Goal: Transaction & Acquisition: Purchase product/service

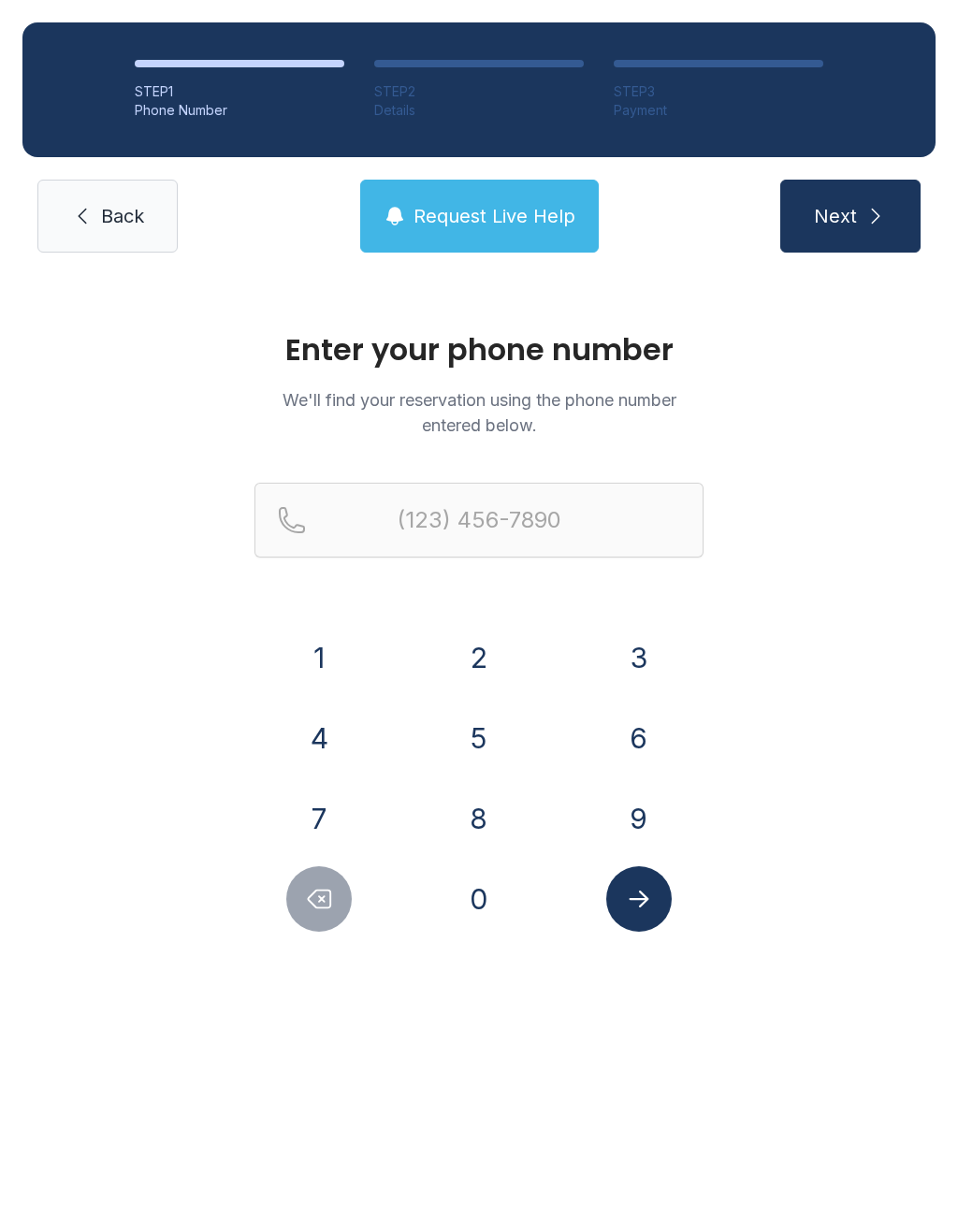
click at [647, 819] on button "9" at bounding box center [638, 817] width 65 height 65
click at [331, 811] on button "7" at bounding box center [318, 817] width 65 height 65
click at [495, 903] on button "0" at bounding box center [478, 898] width 65 height 65
click at [645, 690] on button "3" at bounding box center [638, 656] width 65 height 65
click at [504, 810] on button "8" at bounding box center [478, 817] width 65 height 65
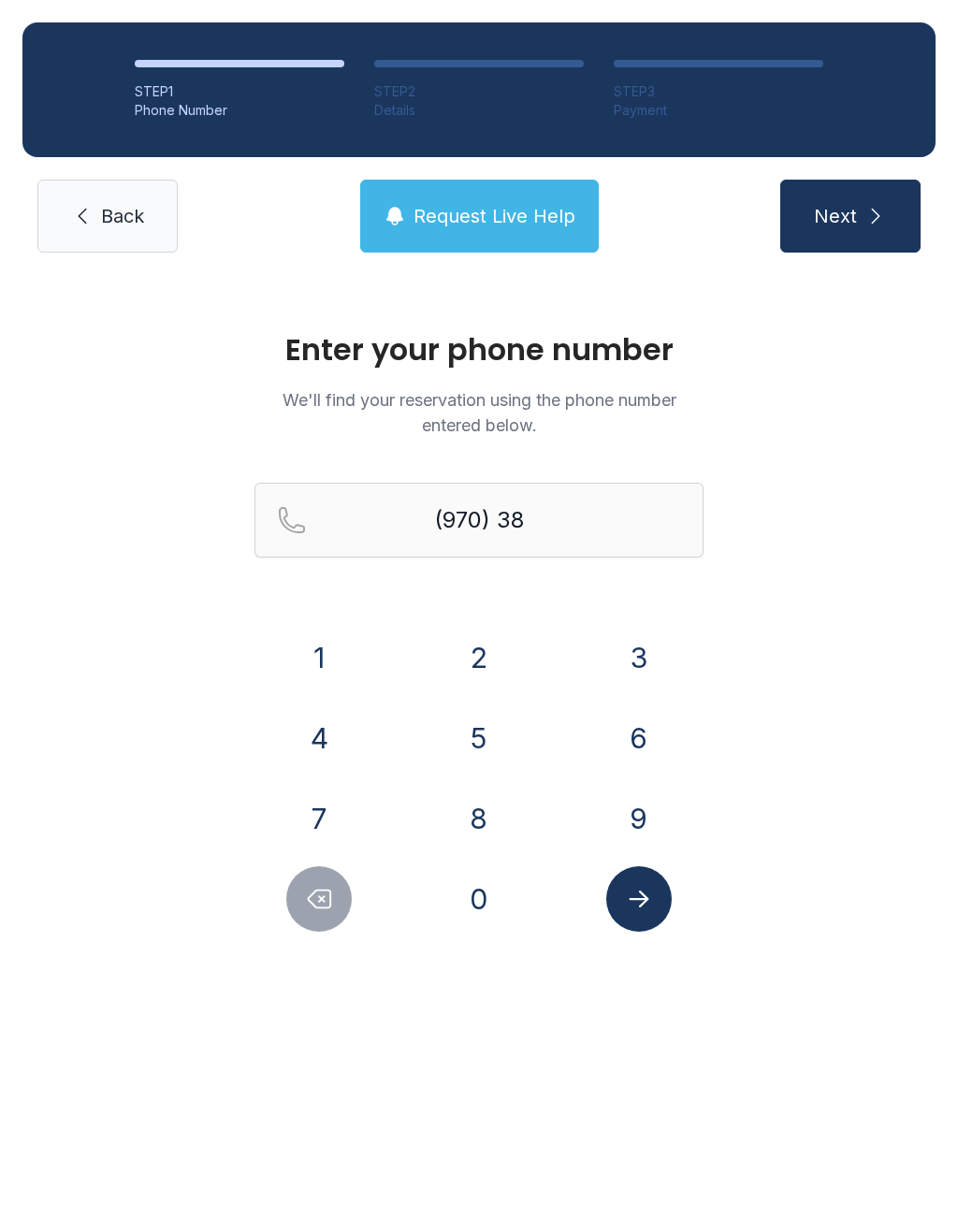
click at [486, 923] on button "0" at bounding box center [478, 898] width 65 height 65
click at [336, 676] on button "1" at bounding box center [318, 656] width 65 height 65
click at [336, 835] on button "7" at bounding box center [318, 817] width 65 height 65
click at [334, 817] on button "7" at bounding box center [318, 817] width 65 height 65
click at [332, 663] on button "1" at bounding box center [318, 656] width 65 height 65
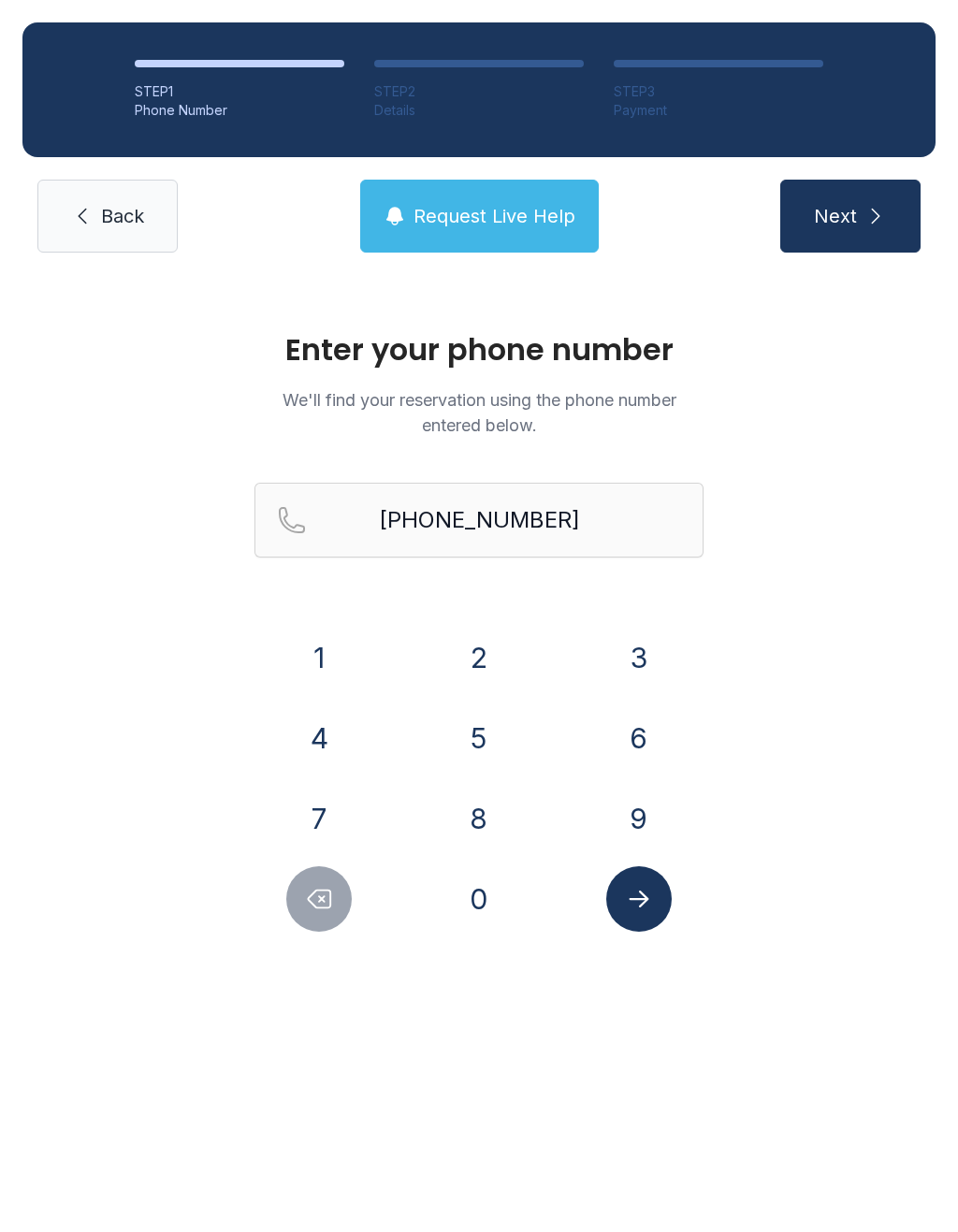
click at [657, 921] on button "Submit lookup form" at bounding box center [638, 898] width 65 height 65
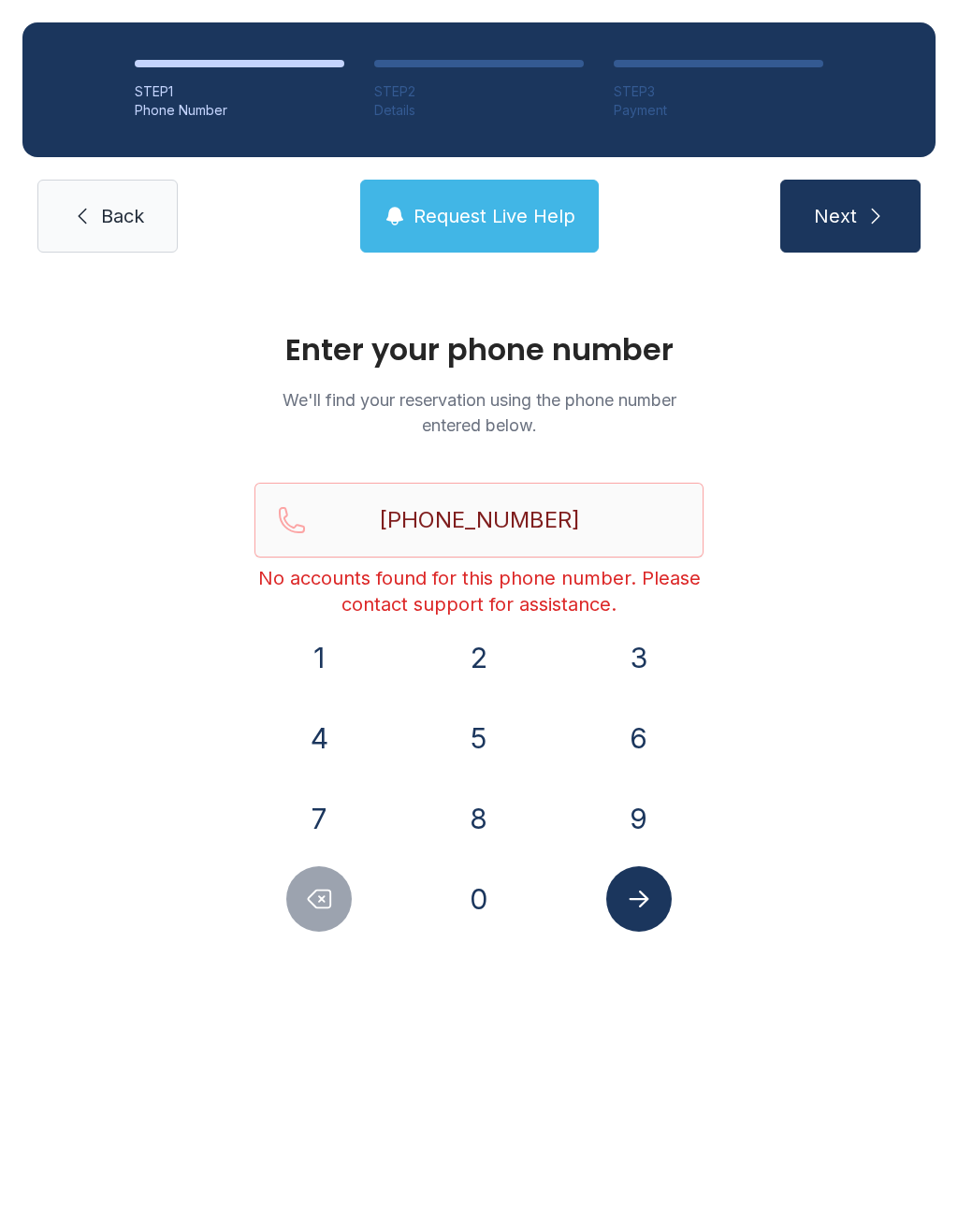
click at [319, 902] on icon "Delete number" at bounding box center [319, 898] width 28 height 28
click at [319, 901] on icon "Delete number" at bounding box center [319, 899] width 22 height 18
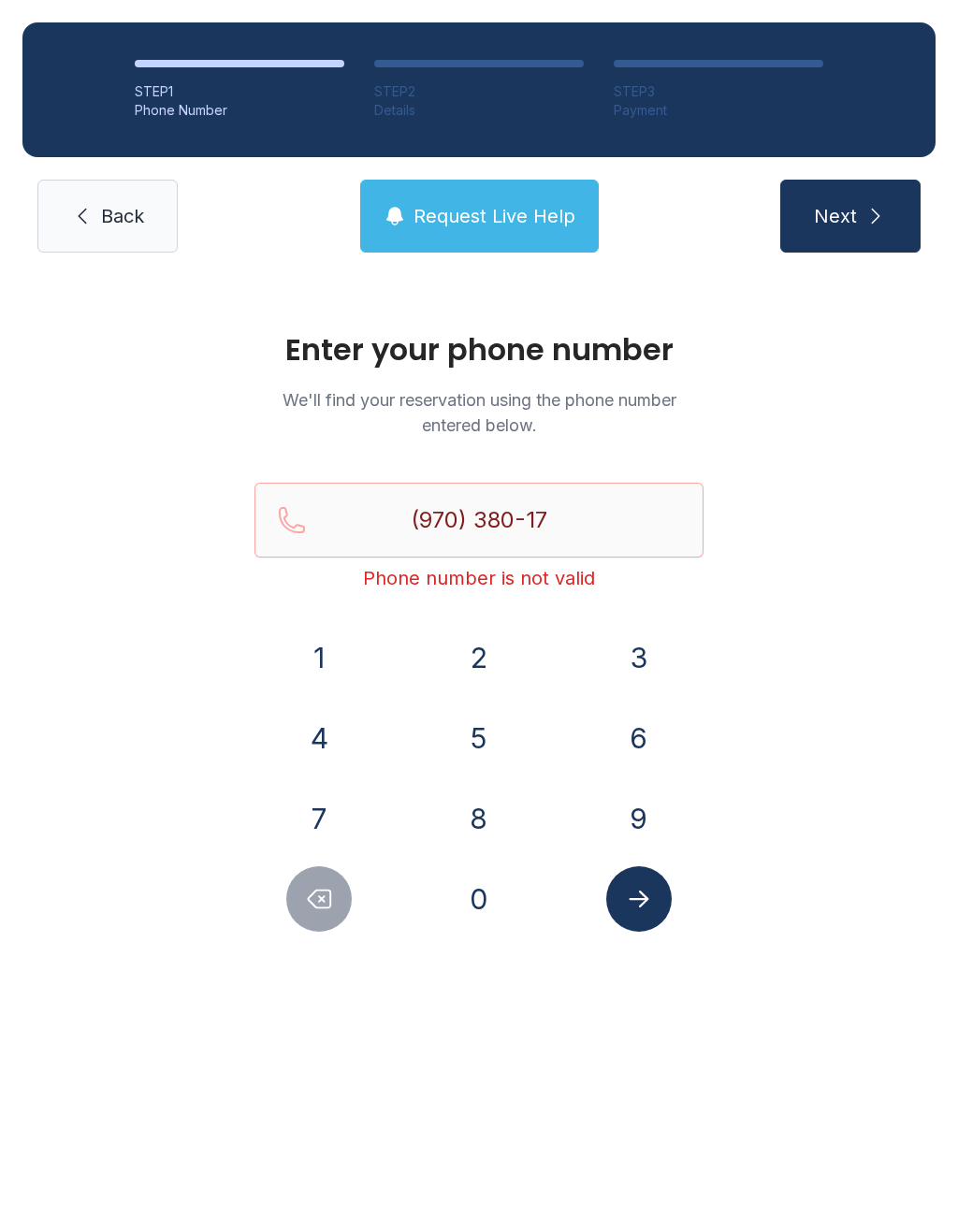
click at [321, 897] on icon "Delete number" at bounding box center [319, 899] width 22 height 18
click at [321, 895] on icon "Delete number" at bounding box center [319, 898] width 28 height 28
click at [327, 889] on icon "Delete number" at bounding box center [319, 898] width 28 height 28
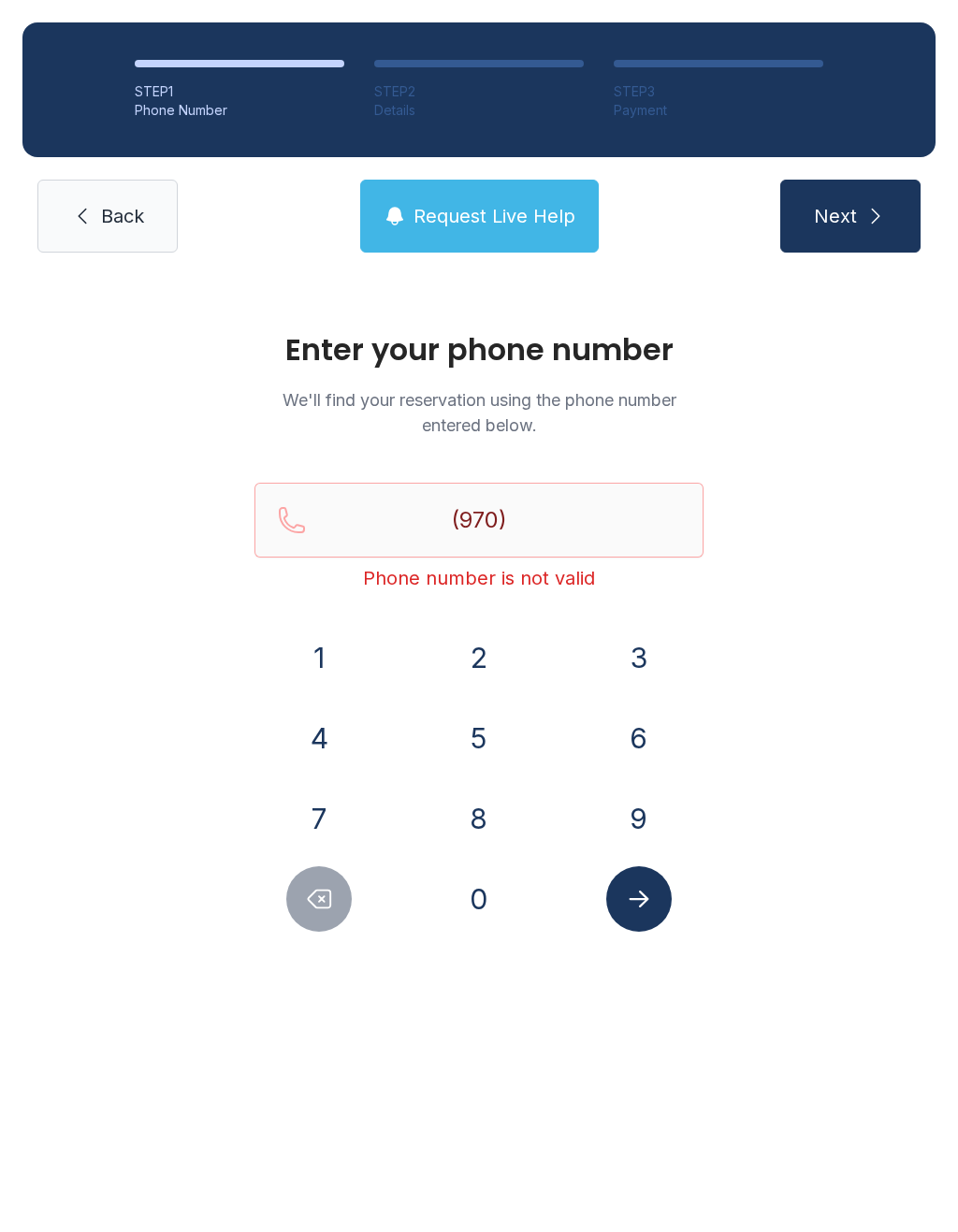
click at [326, 889] on icon "Delete number" at bounding box center [319, 898] width 28 height 28
click at [331, 888] on icon "Delete number" at bounding box center [319, 898] width 28 height 28
type input "(9"
click at [330, 887] on icon "Delete number" at bounding box center [319, 898] width 28 height 28
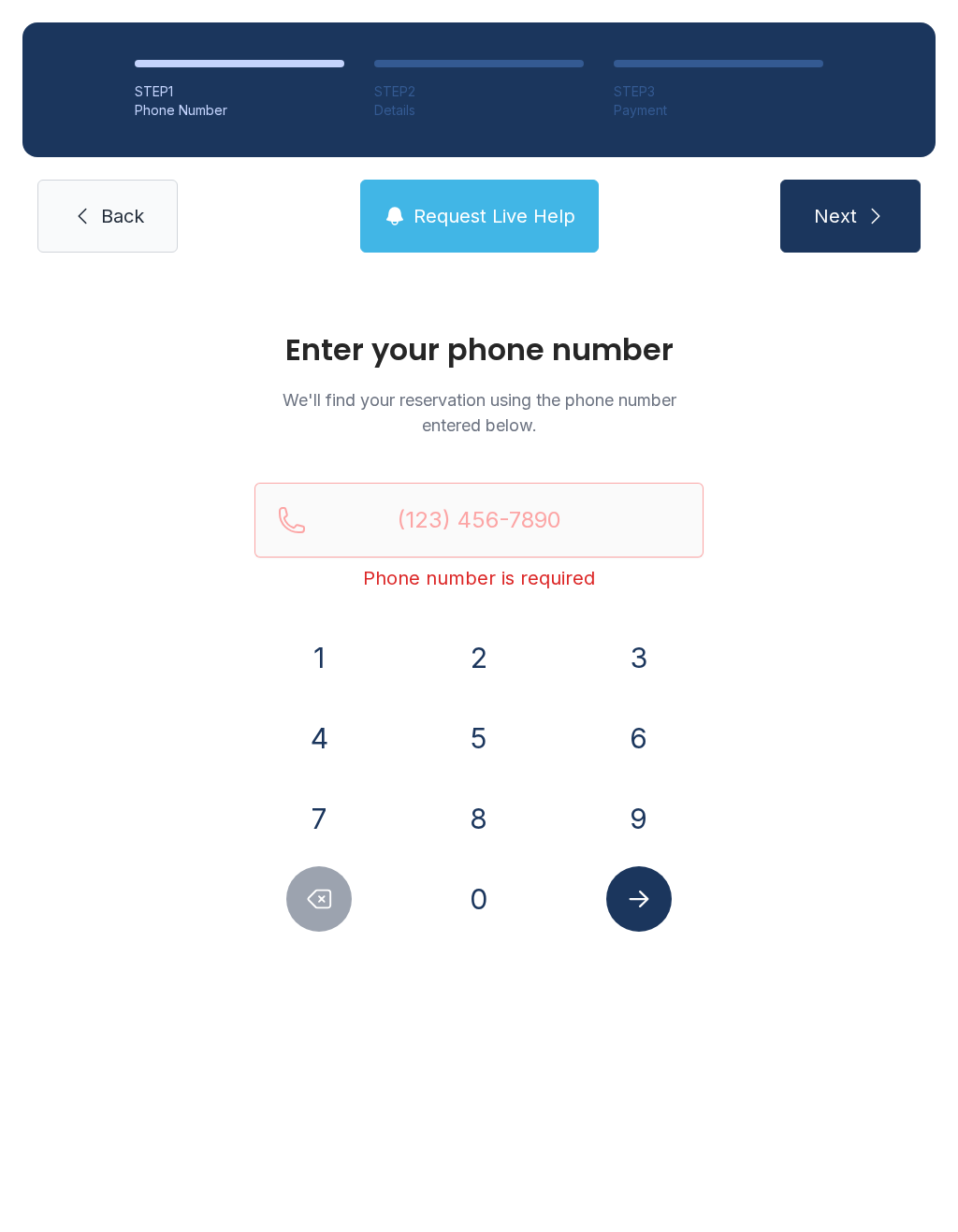
click at [330, 887] on icon "Delete number" at bounding box center [319, 898] width 28 height 28
click at [502, 203] on span "Request Live Help" at bounding box center [495, 216] width 162 height 26
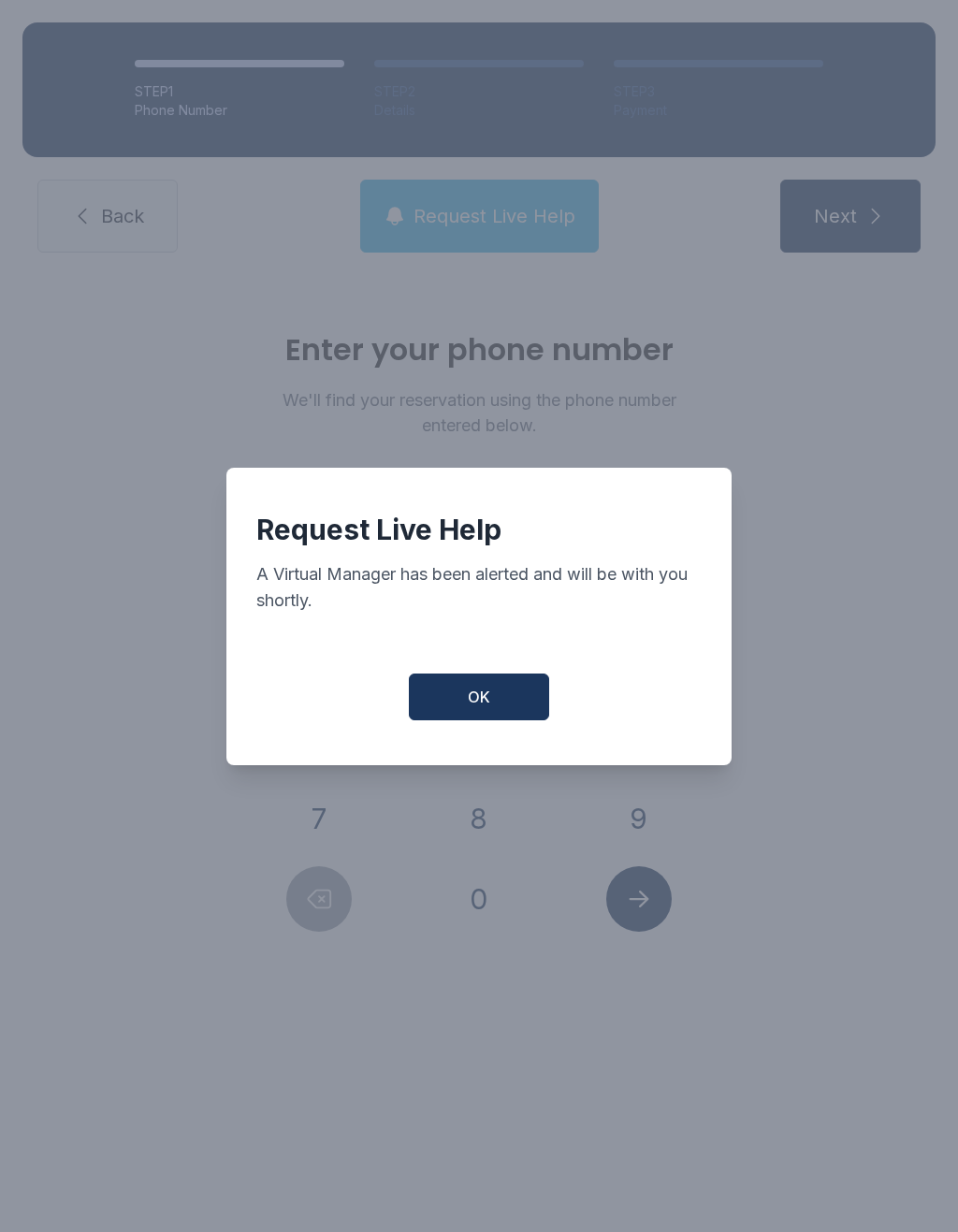
click at [498, 717] on button "OK" at bounding box center [479, 696] width 140 height 47
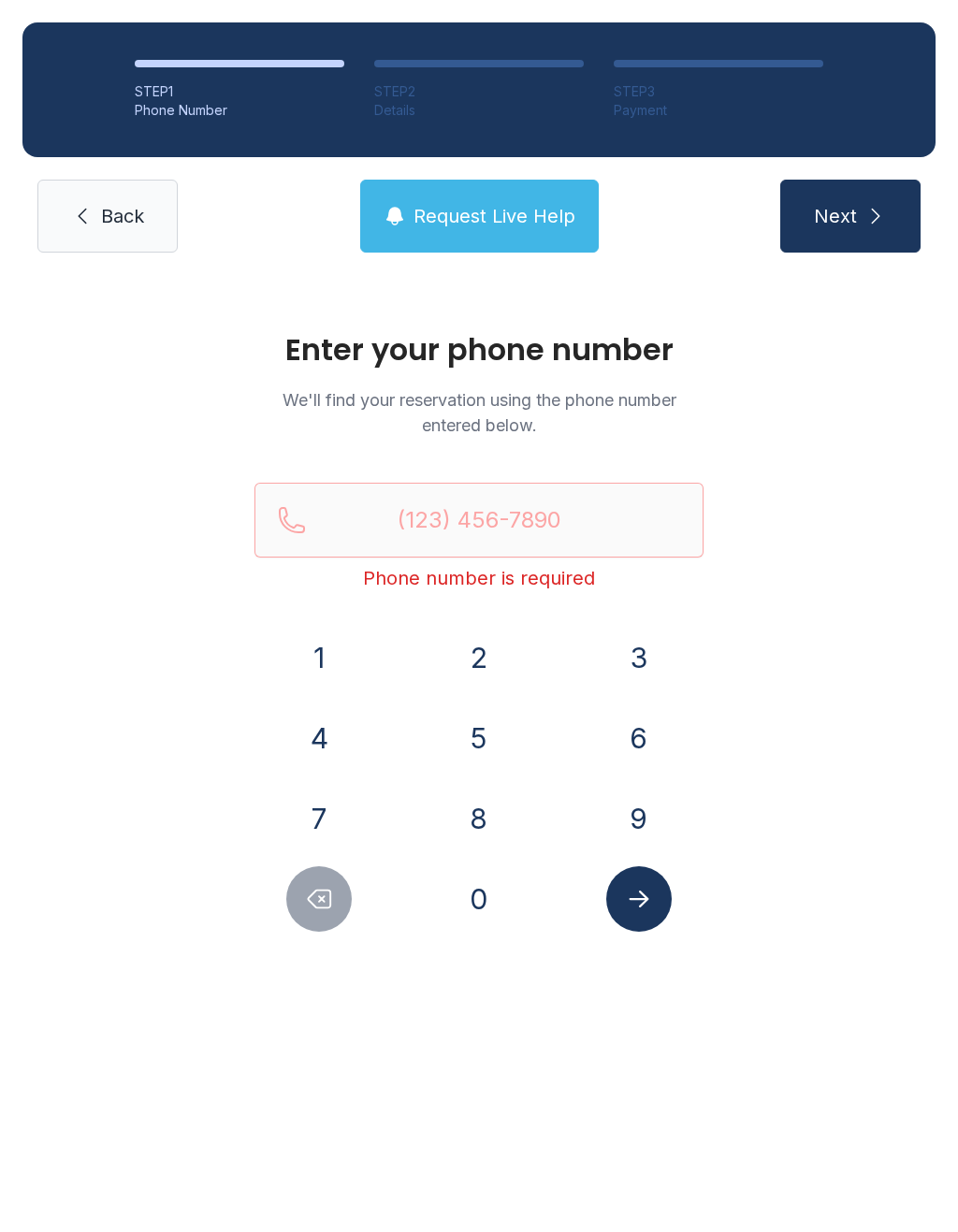
click at [642, 829] on button "9" at bounding box center [638, 817] width 65 height 65
click at [340, 813] on button "7" at bounding box center [318, 817] width 65 height 65
click at [485, 884] on button "0" at bounding box center [478, 898] width 65 height 65
click at [609, 669] on button "3" at bounding box center [638, 656] width 65 height 65
click at [467, 831] on button "8" at bounding box center [478, 817] width 65 height 65
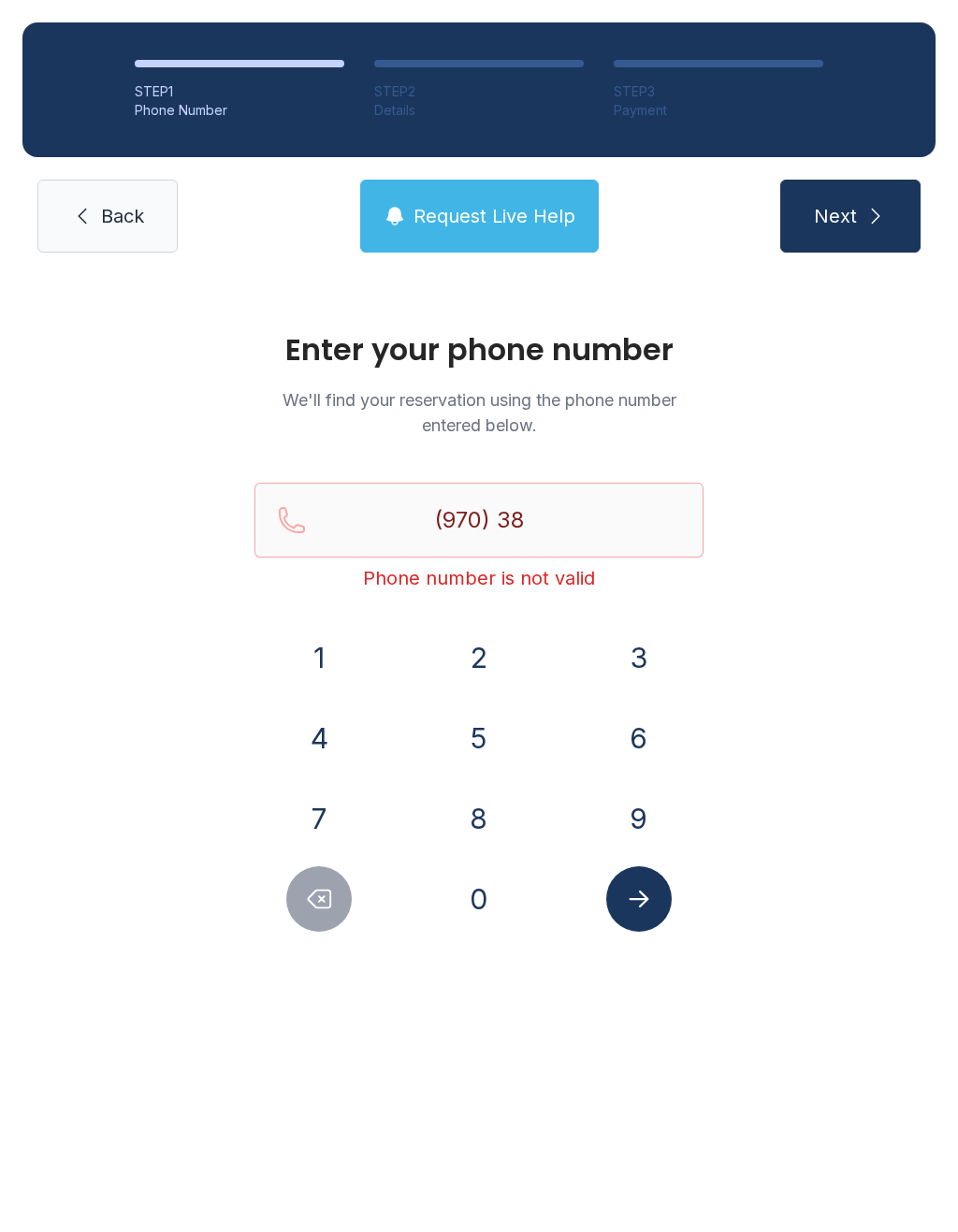
click at [482, 897] on button "0" at bounding box center [478, 898] width 65 height 65
click at [336, 649] on button "1" at bounding box center [318, 656] width 65 height 65
click at [335, 843] on button "7" at bounding box center [318, 817] width 65 height 65
click at [327, 809] on button "7" at bounding box center [318, 817] width 65 height 65
click at [329, 644] on button "1" at bounding box center [318, 656] width 65 height 65
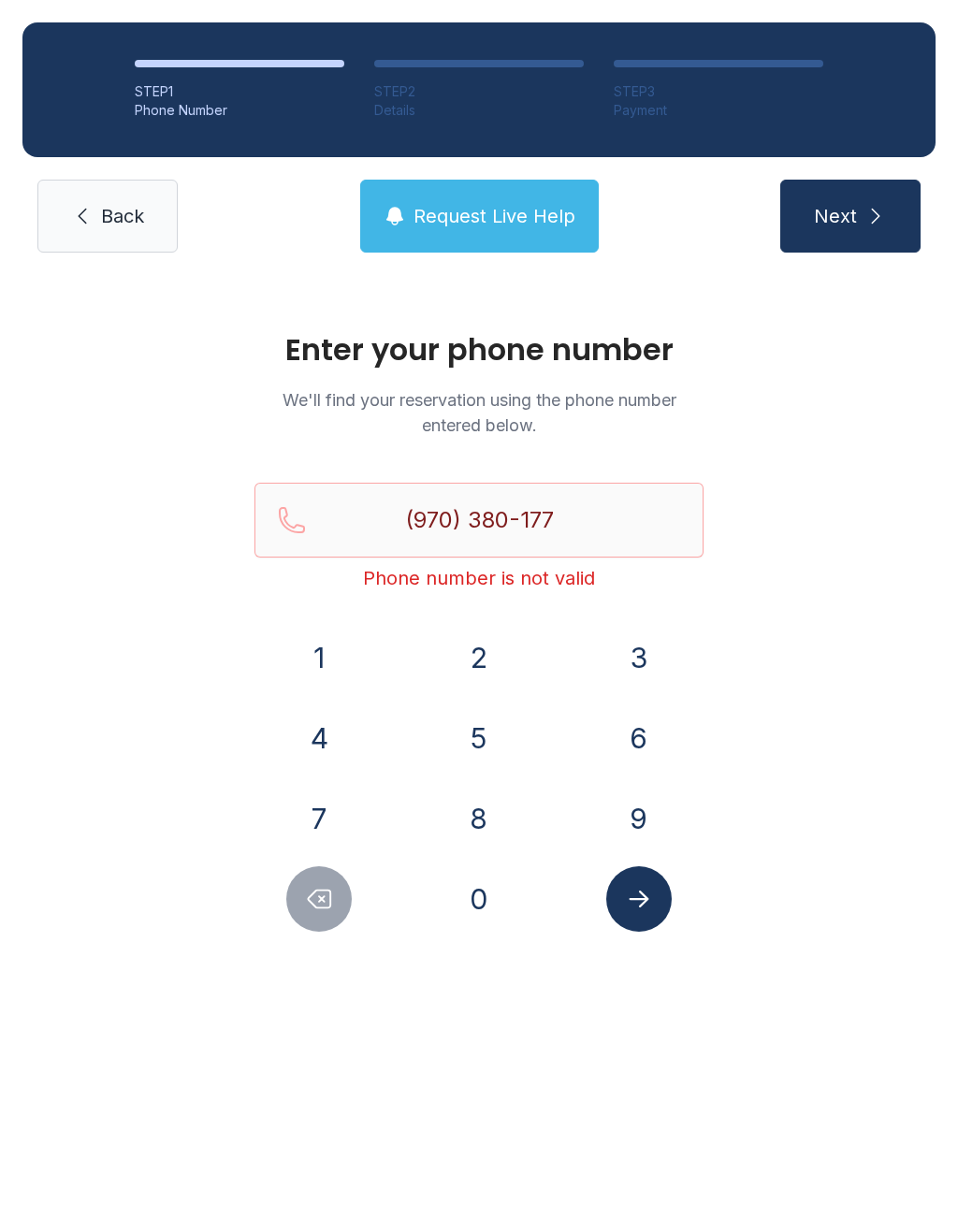
type input "[PHONE_NUMBER]"
click at [654, 904] on button "Submit lookup form" at bounding box center [638, 898] width 65 height 65
click at [104, 208] on span "Back" at bounding box center [123, 216] width 43 height 26
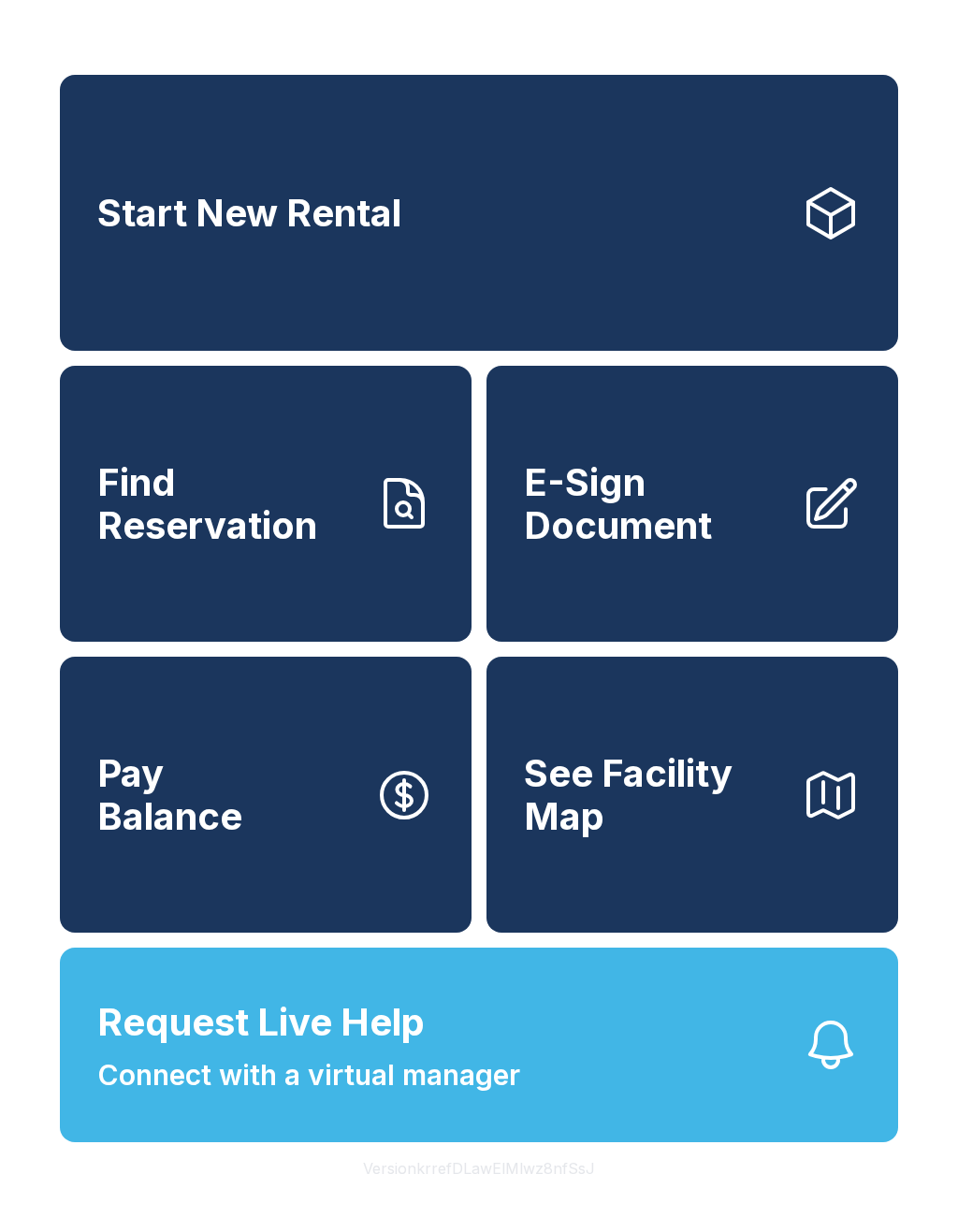
click at [247, 522] on span "Find Reservation" at bounding box center [228, 503] width 261 height 85
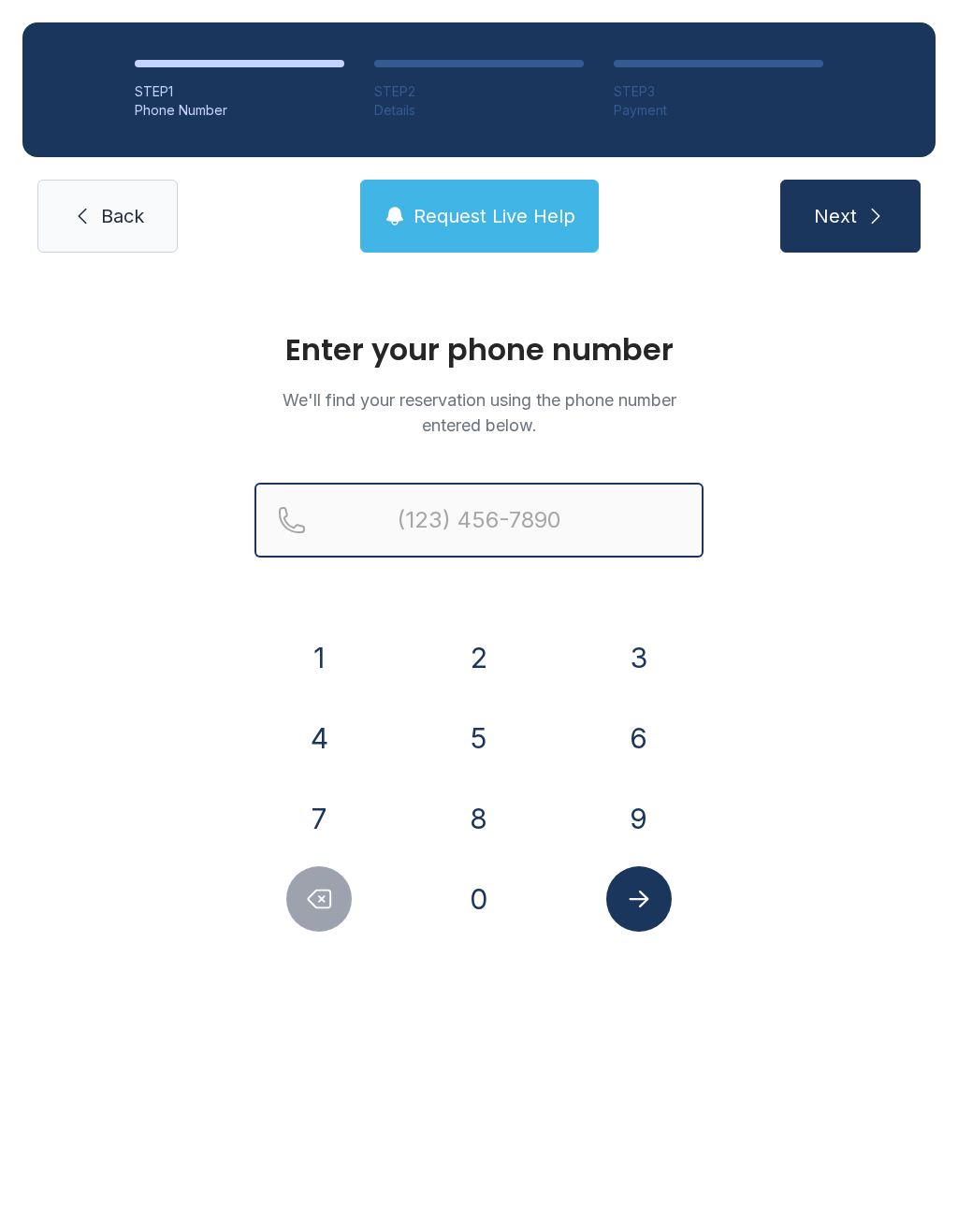
click at [473, 517] on input "Reservation phone number" at bounding box center [479, 520] width 449 height 75
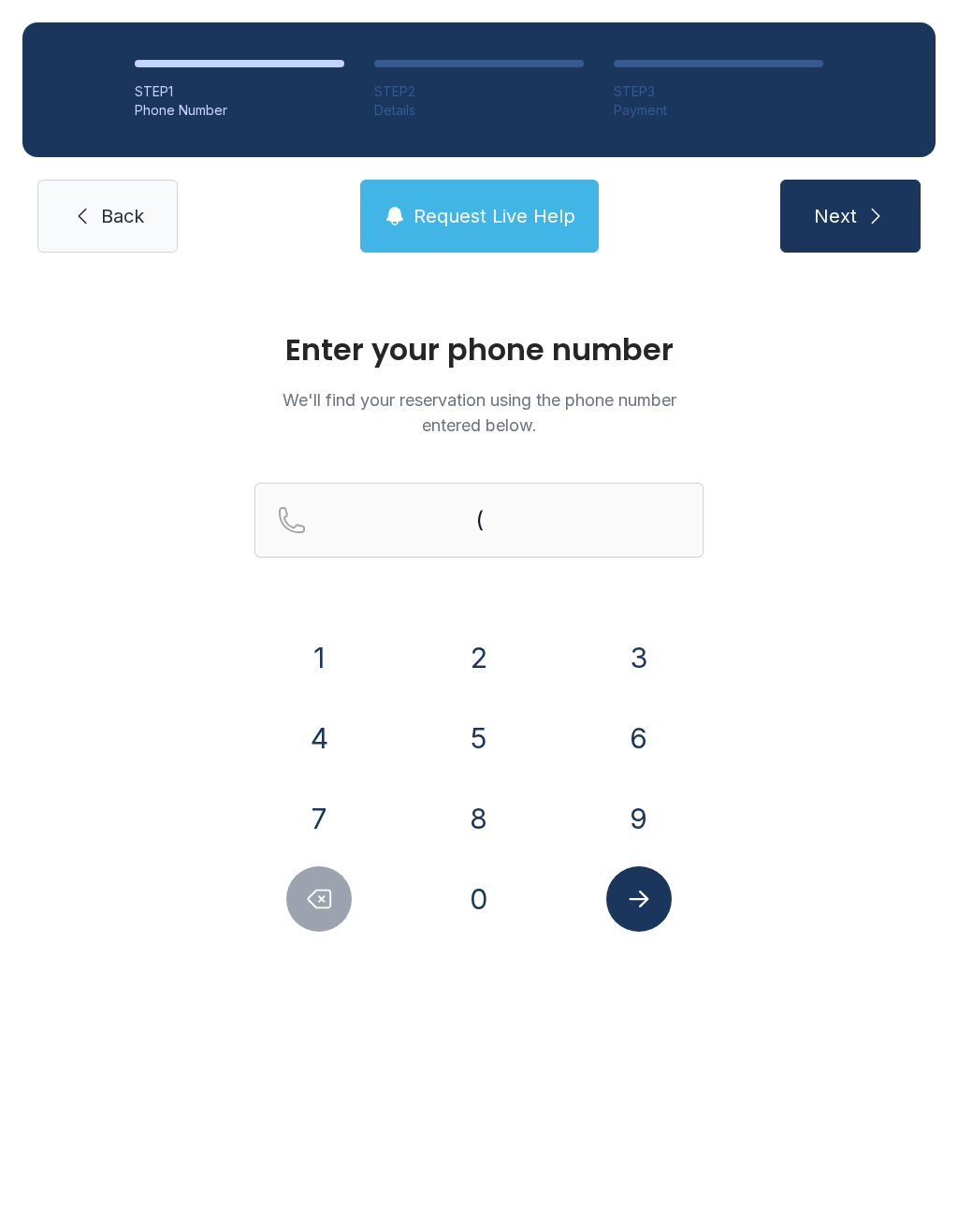
click at [647, 807] on button "9" at bounding box center [638, 817] width 65 height 65
click at [321, 811] on button "7" at bounding box center [318, 817] width 65 height 65
click at [488, 895] on button "0" at bounding box center [478, 898] width 65 height 65
click at [649, 671] on button "3" at bounding box center [638, 656] width 65 height 65
click at [464, 831] on button "8" at bounding box center [478, 817] width 65 height 65
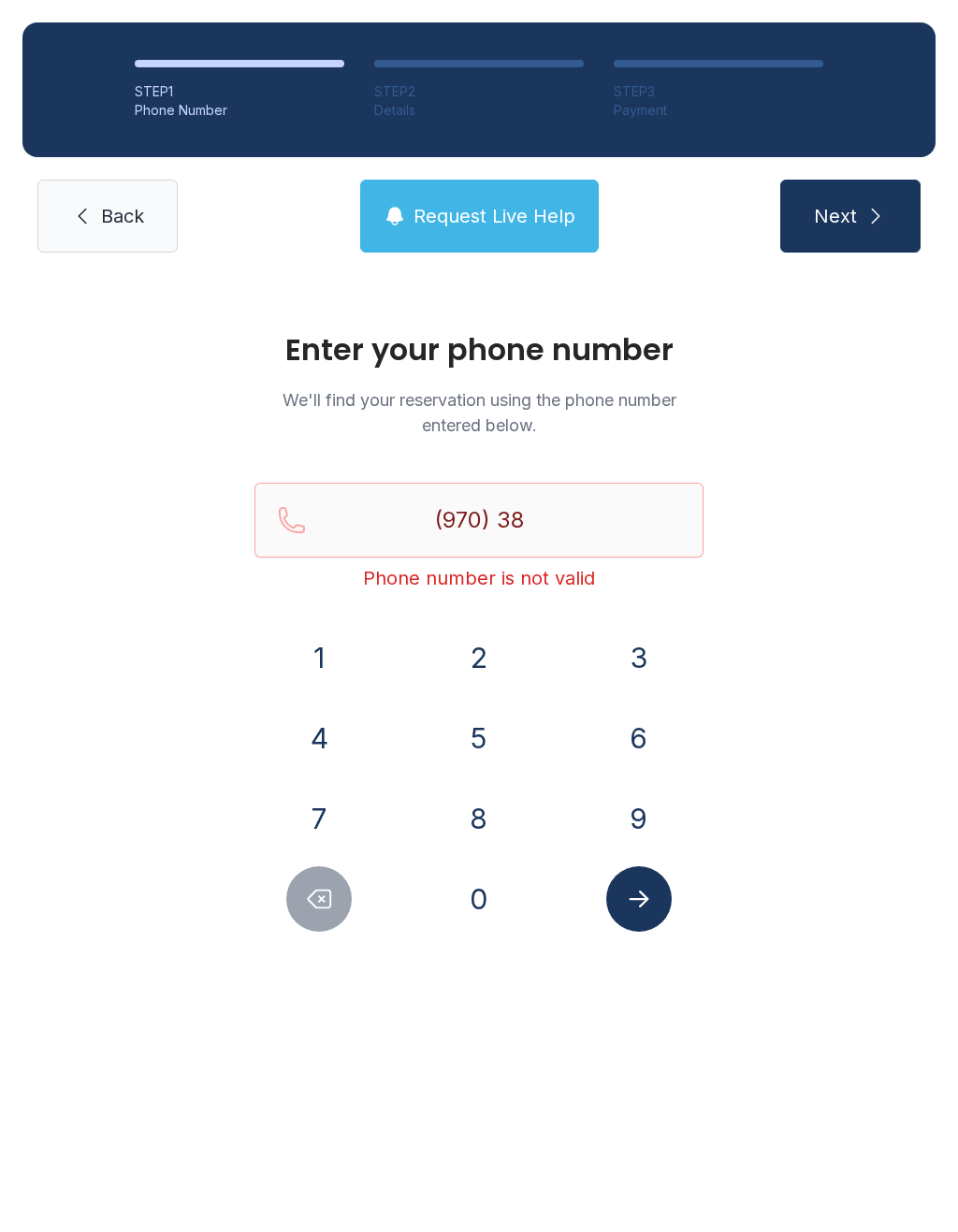
click at [484, 894] on button "0" at bounding box center [478, 898] width 65 height 65
click at [310, 646] on button "1" at bounding box center [318, 656] width 65 height 65
click at [327, 824] on button "7" at bounding box center [318, 817] width 65 height 65
click at [326, 824] on button "7" at bounding box center [318, 817] width 65 height 65
click at [329, 643] on button "1" at bounding box center [318, 656] width 65 height 65
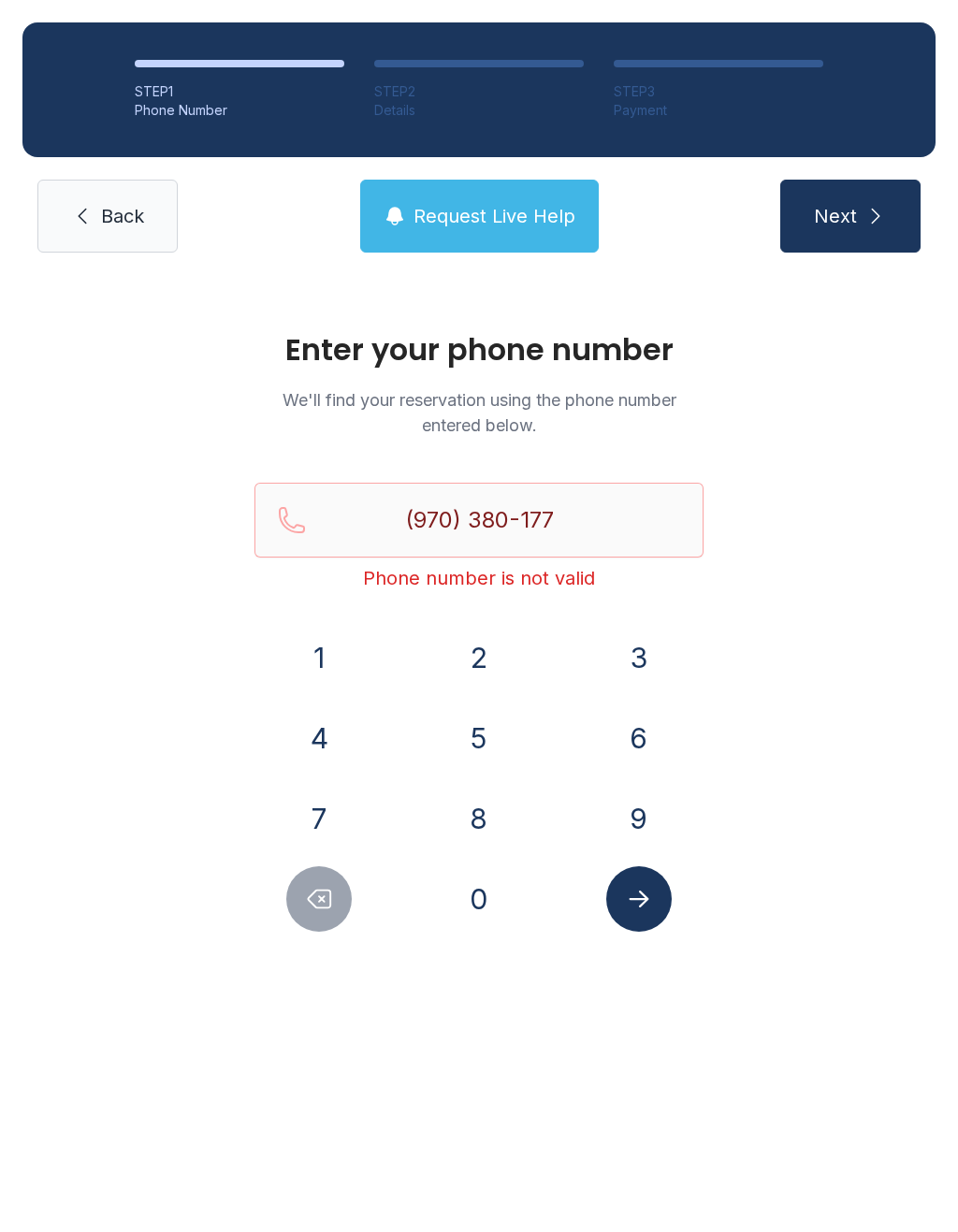
type input "[PHONE_NUMBER]"
click at [638, 898] on icon "Submit lookup form" at bounding box center [638, 898] width 20 height 17
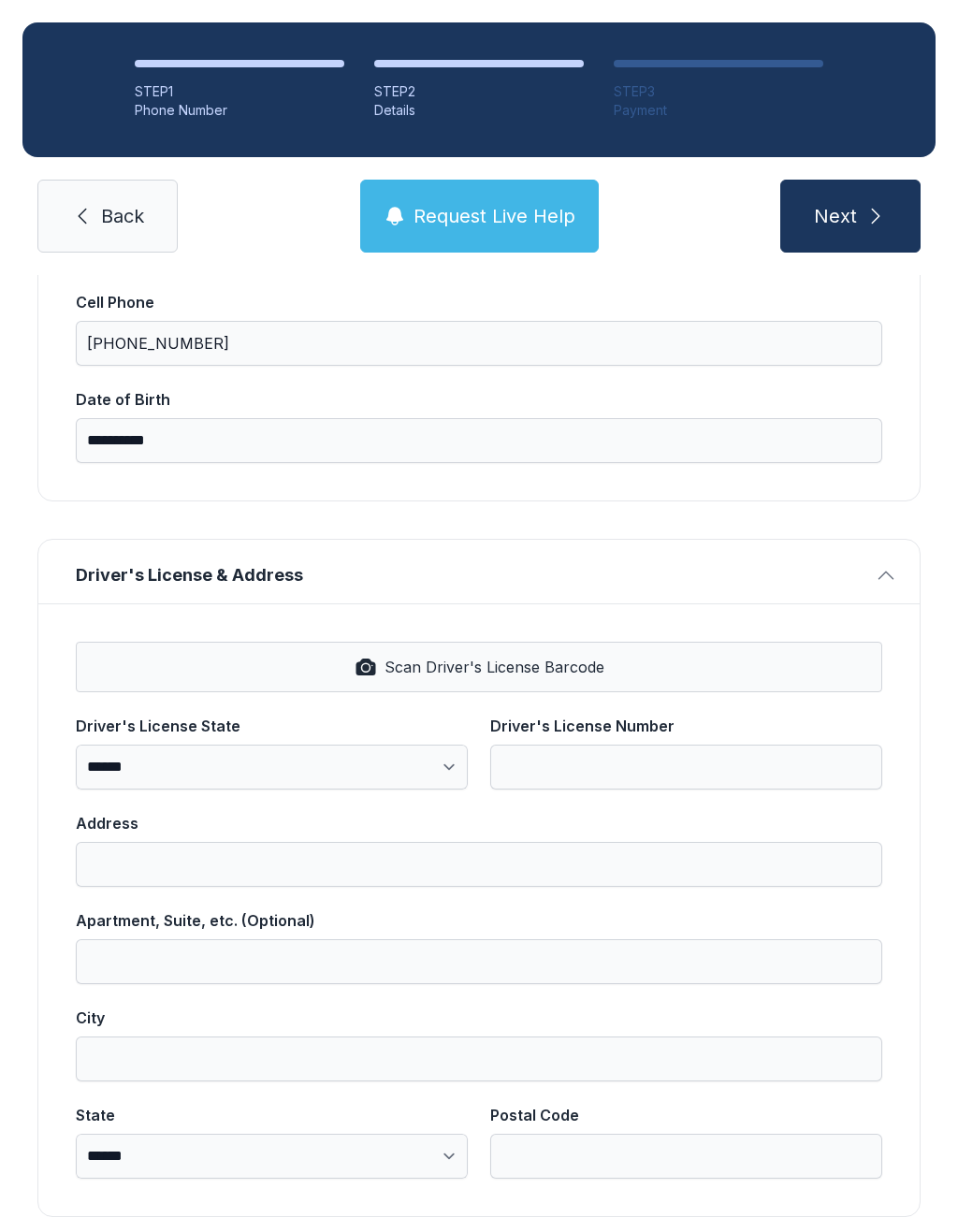
scroll to position [410, 0]
click at [485, 657] on span "Scan Driver's License Barcode" at bounding box center [494, 665] width 220 height 22
select select "**"
type input "**********"
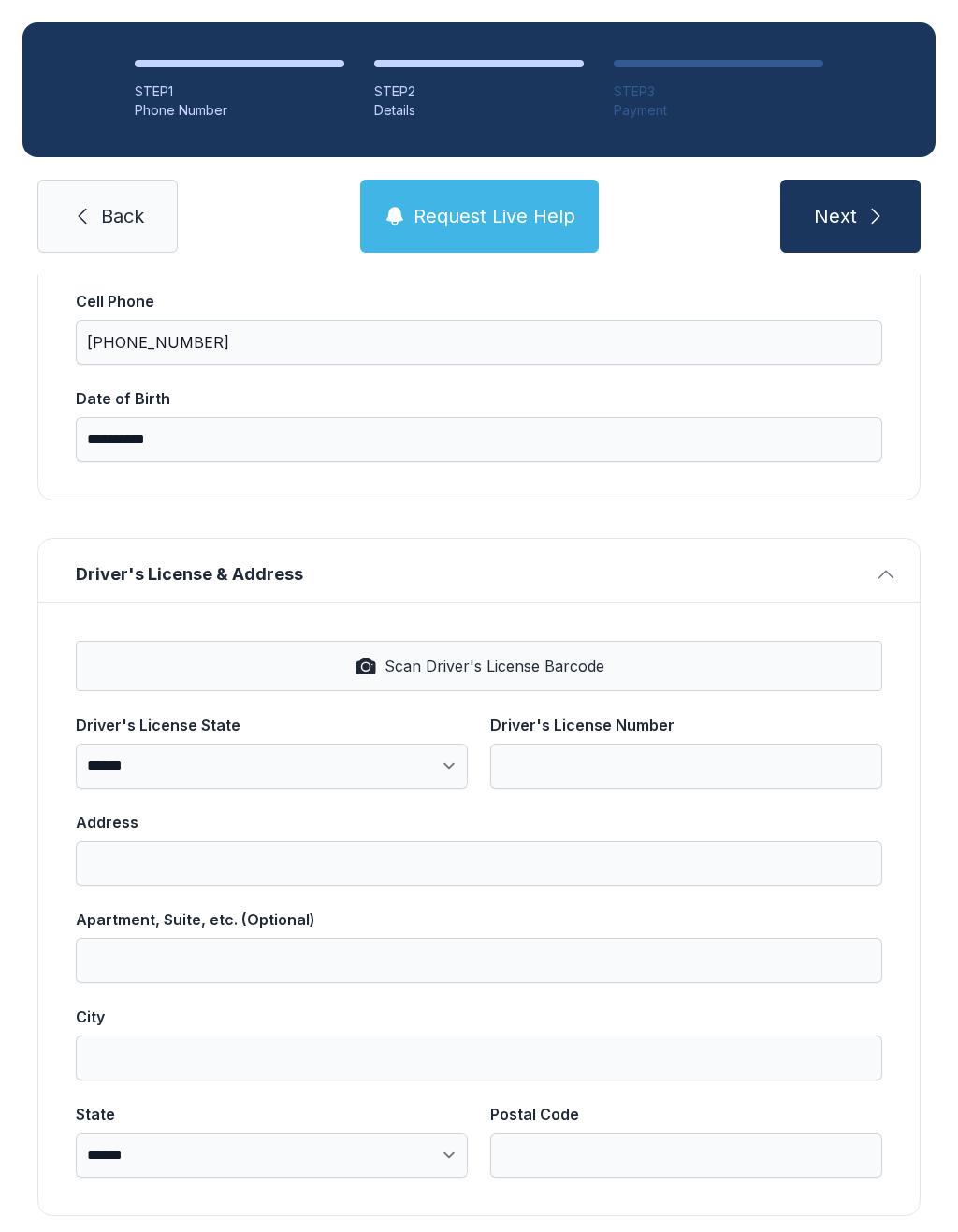
type input "*********"
select select "**"
type input "*****"
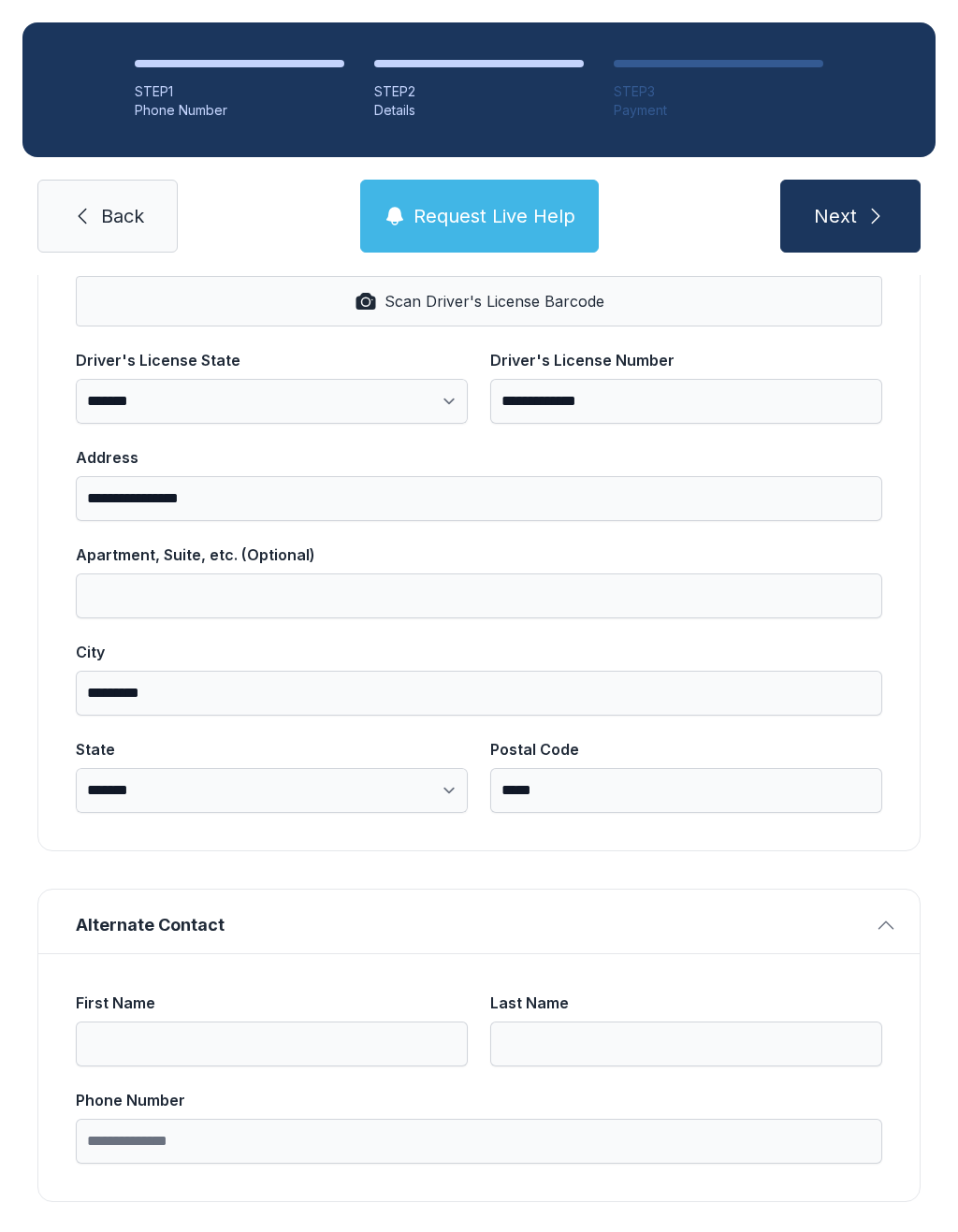
scroll to position [774, 0]
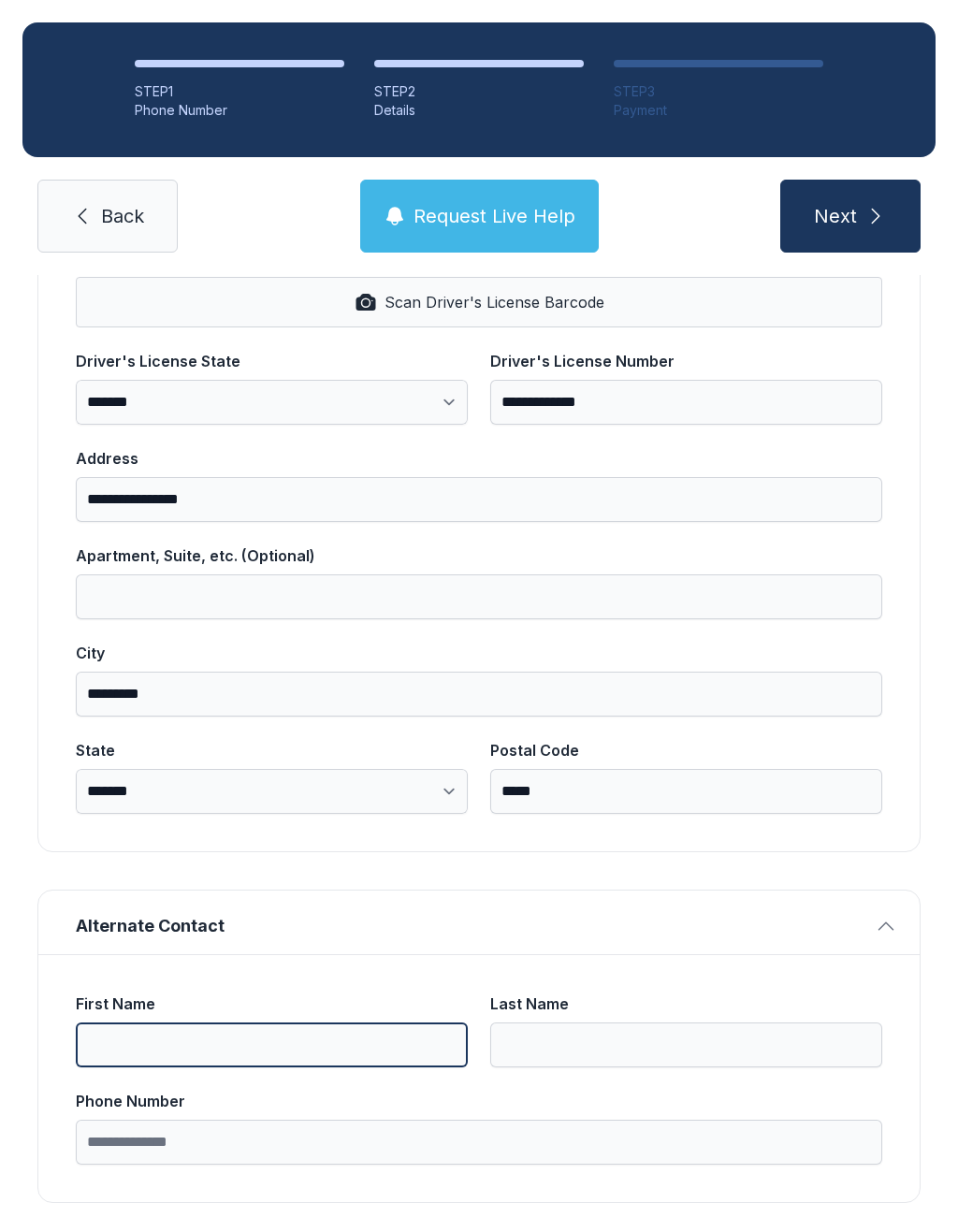
click at [302, 1046] on input "First Name" at bounding box center [272, 1045] width 392 height 45
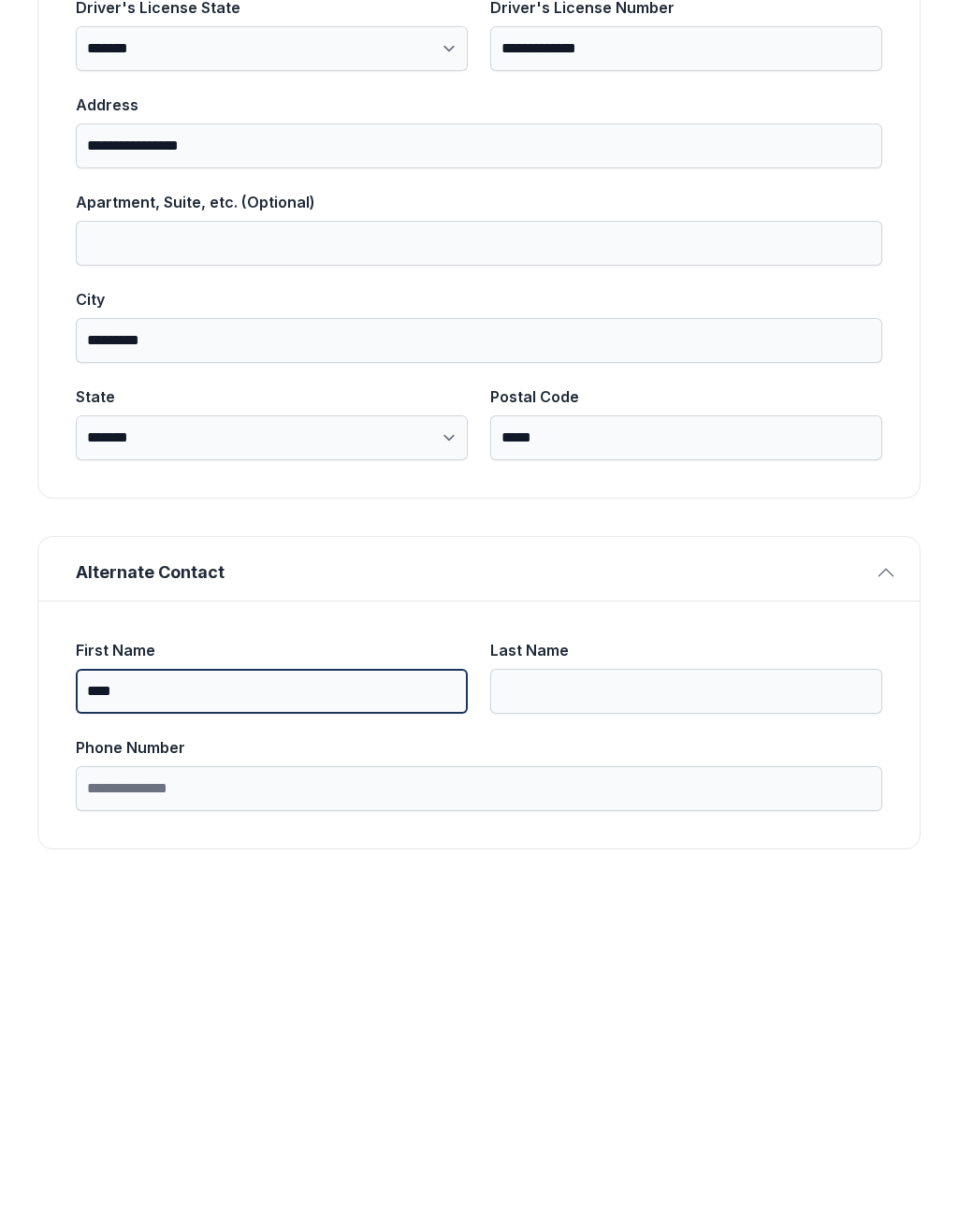
type input "***"
click at [586, 1022] on input "Last Name" at bounding box center [686, 1045] width 392 height 45
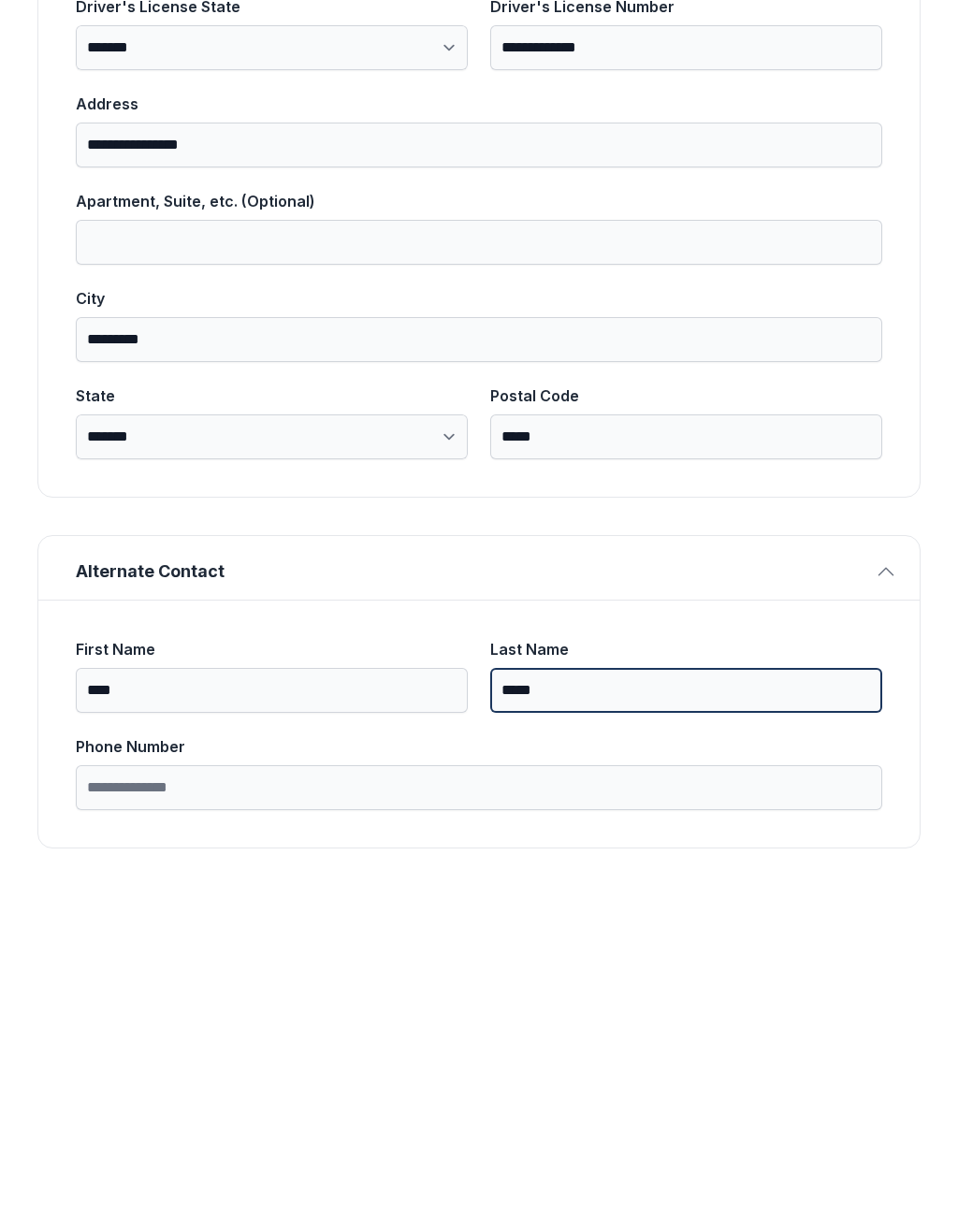
scroll to position [774, 0]
type input "*****"
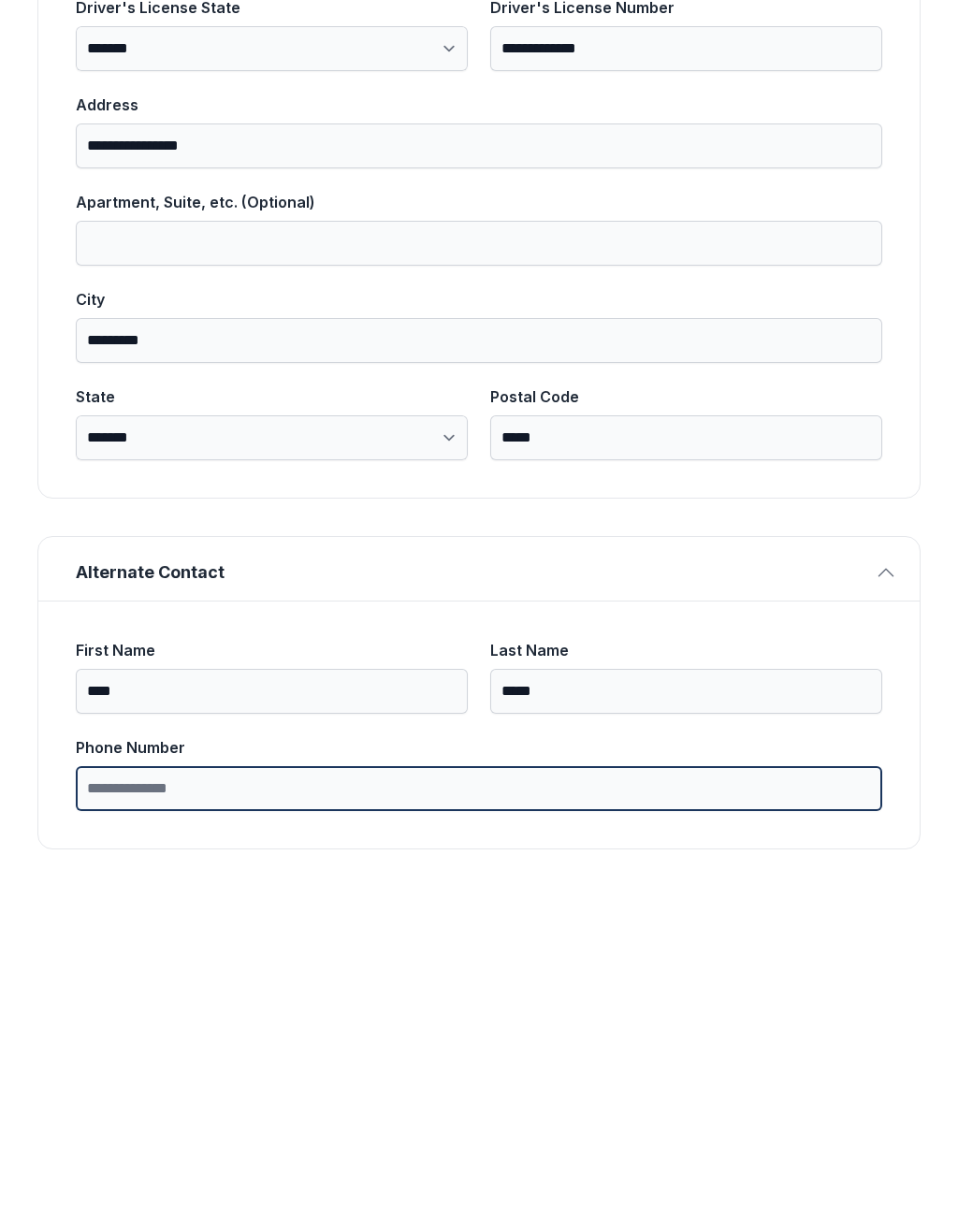
click at [236, 1120] on input "Phone Number" at bounding box center [479, 1142] width 806 height 45
type input "**********"
click at [850, 179] on button "Next" at bounding box center [851, 216] width 140 height 73
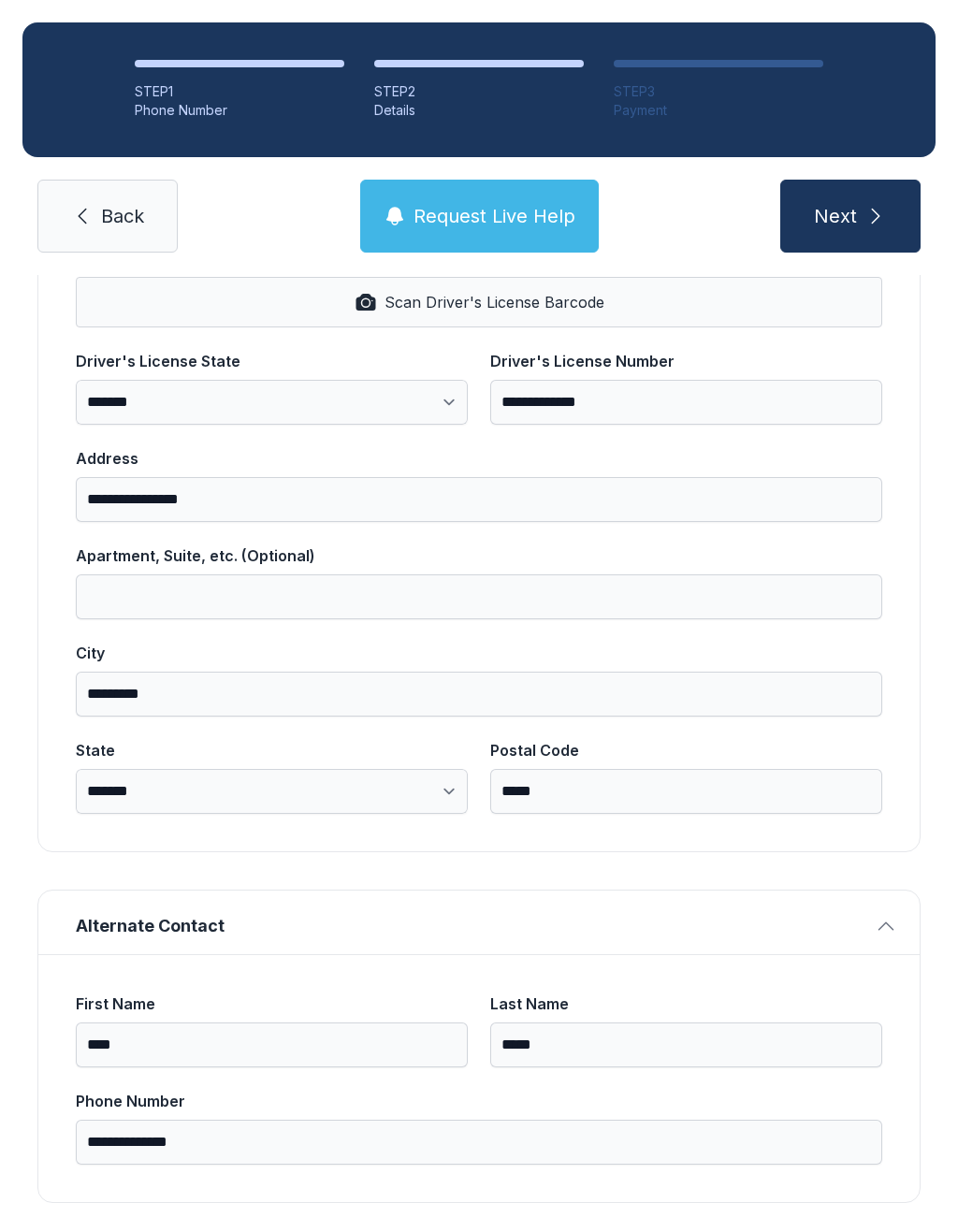
type input "**********"
click at [864, 225] on icon "submit" at bounding box center [875, 216] width 22 height 22
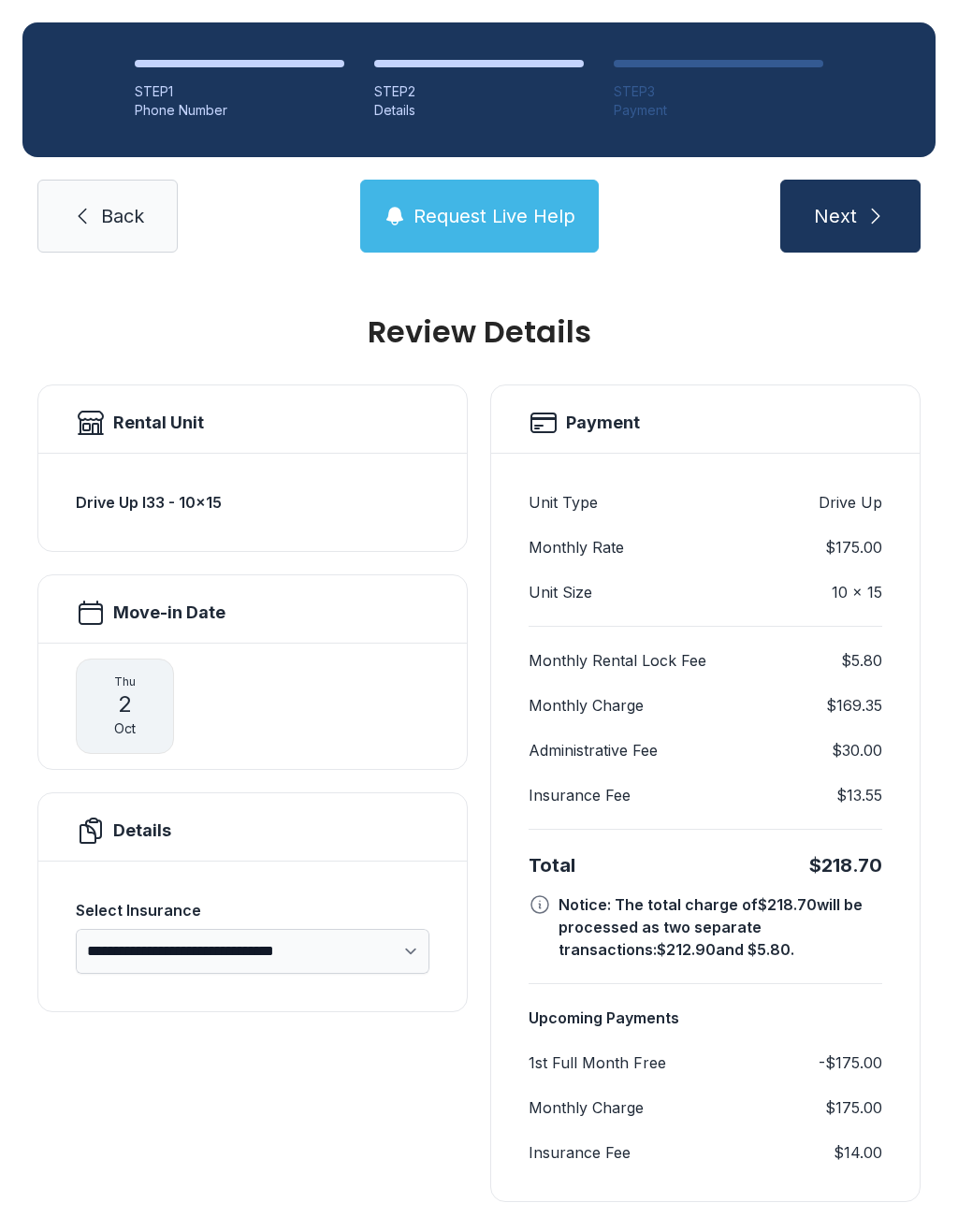
scroll to position [17, 0]
click at [857, 218] on button "Next" at bounding box center [851, 216] width 140 height 73
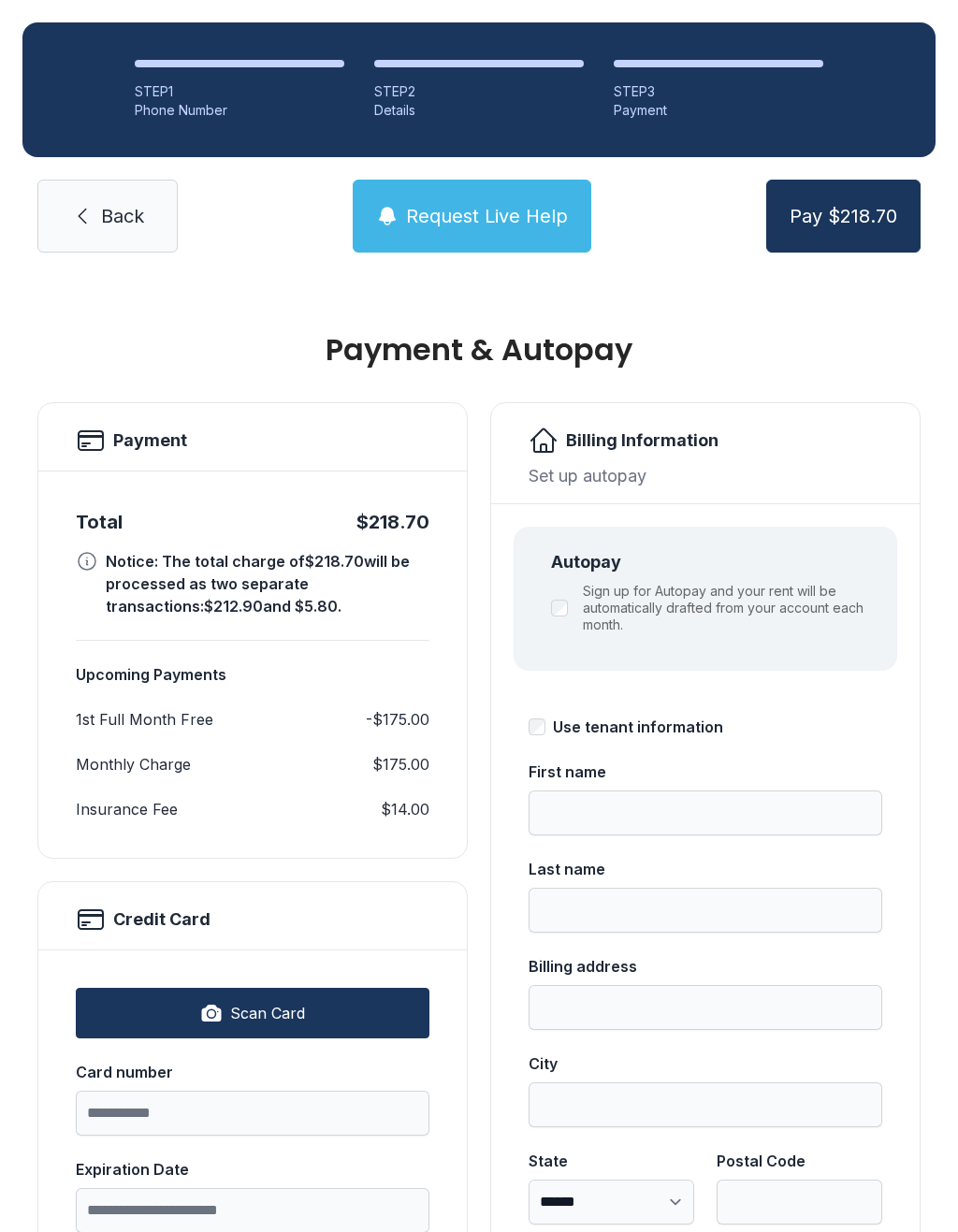
click at [274, 1010] on span "Scan Card" at bounding box center [267, 1013] width 75 height 22
type input "**********"
type input "*****"
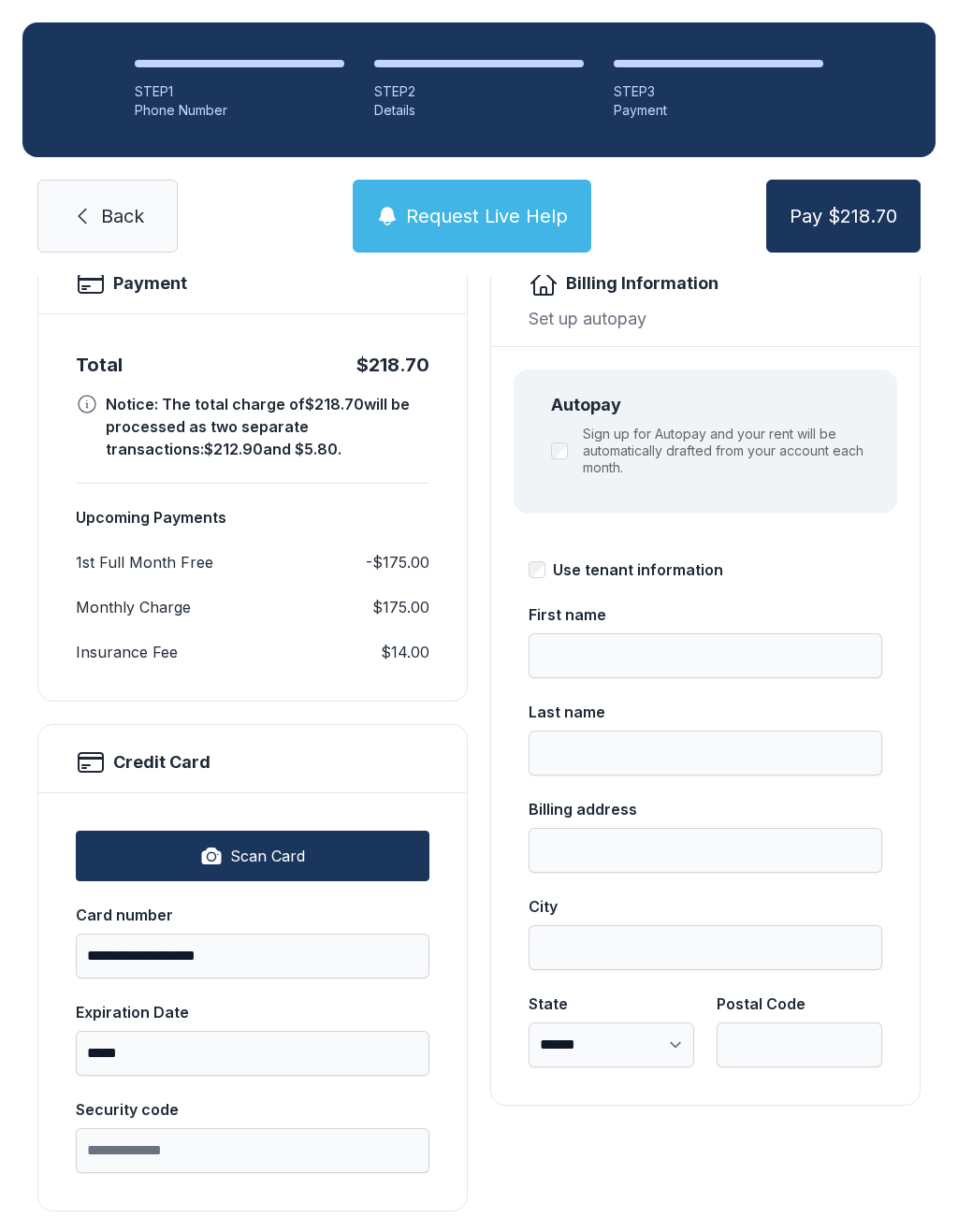
scroll to position [162, 0]
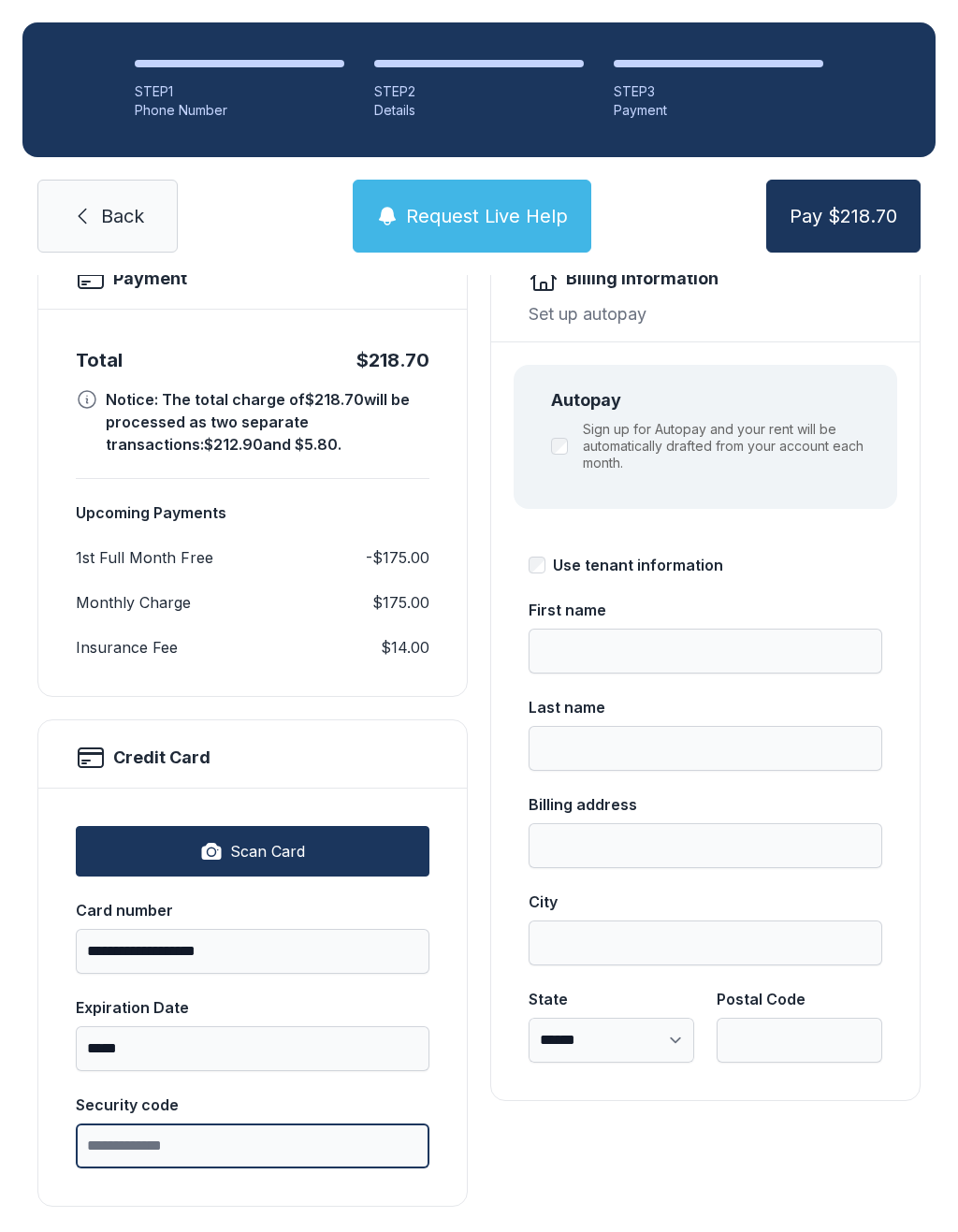
click at [277, 1145] on input "Security code" at bounding box center [253, 1145] width 353 height 45
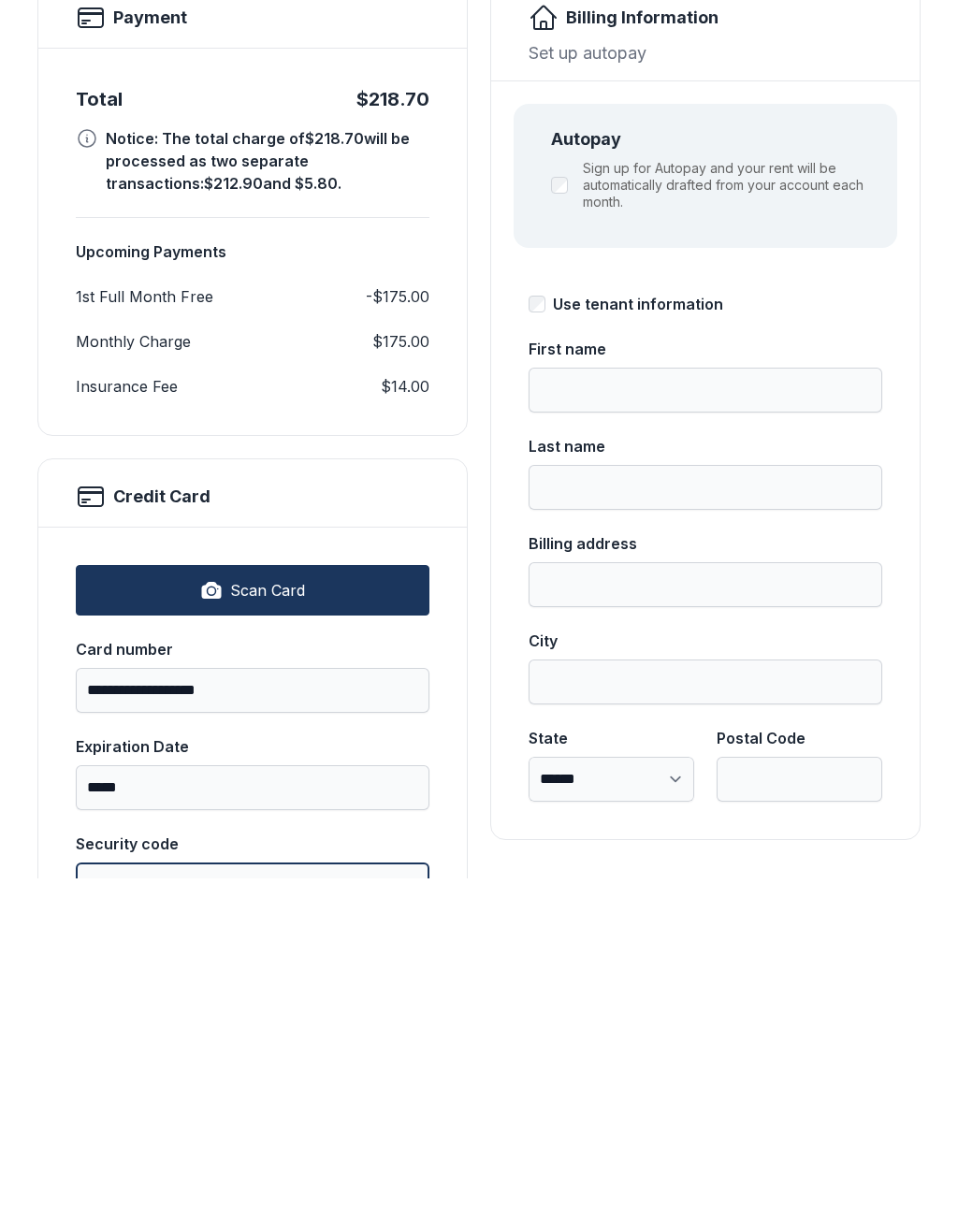
scroll to position [51, 0]
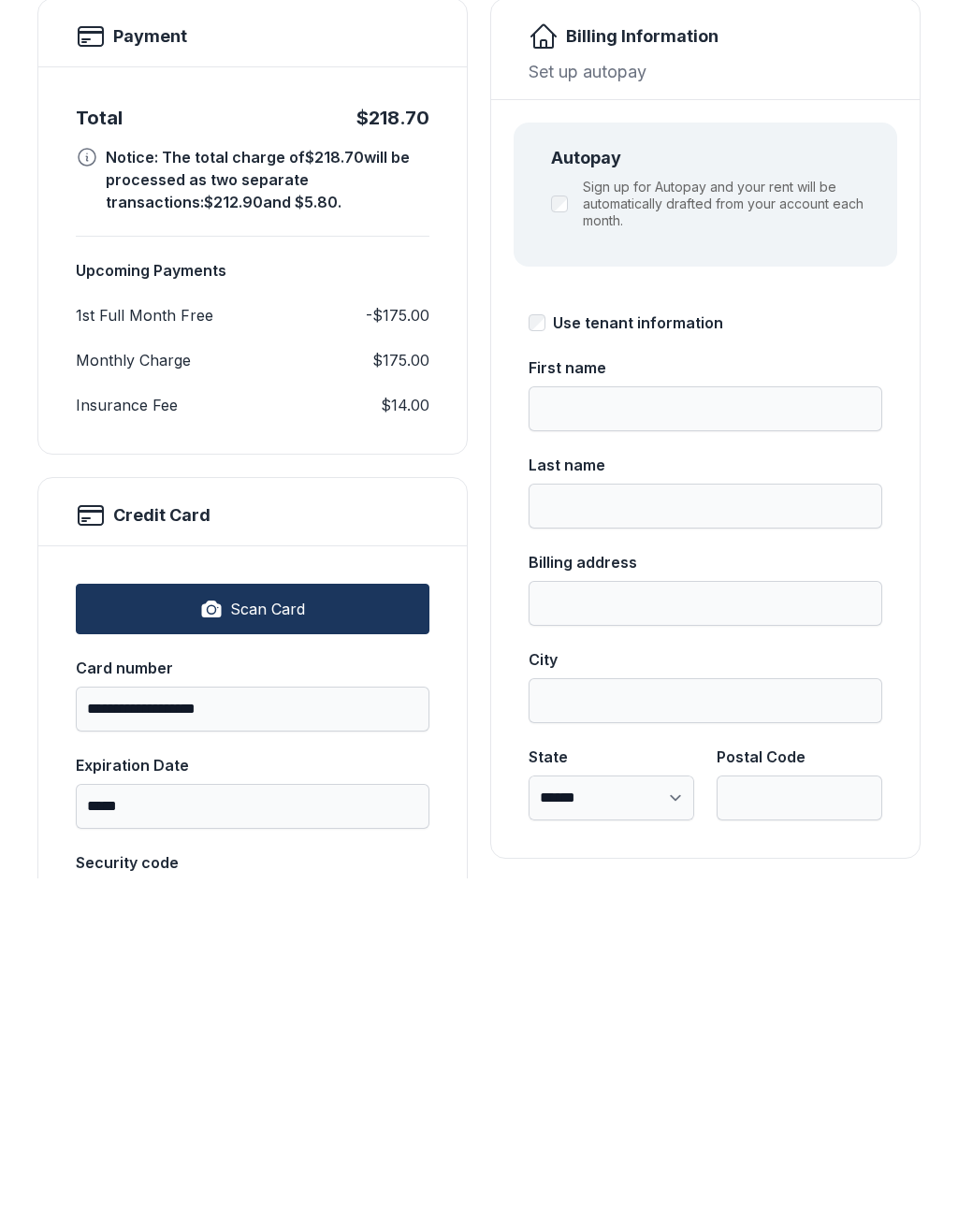
type input "***"
type input "*********"
type input "*****"
type input "**********"
type input "*********"
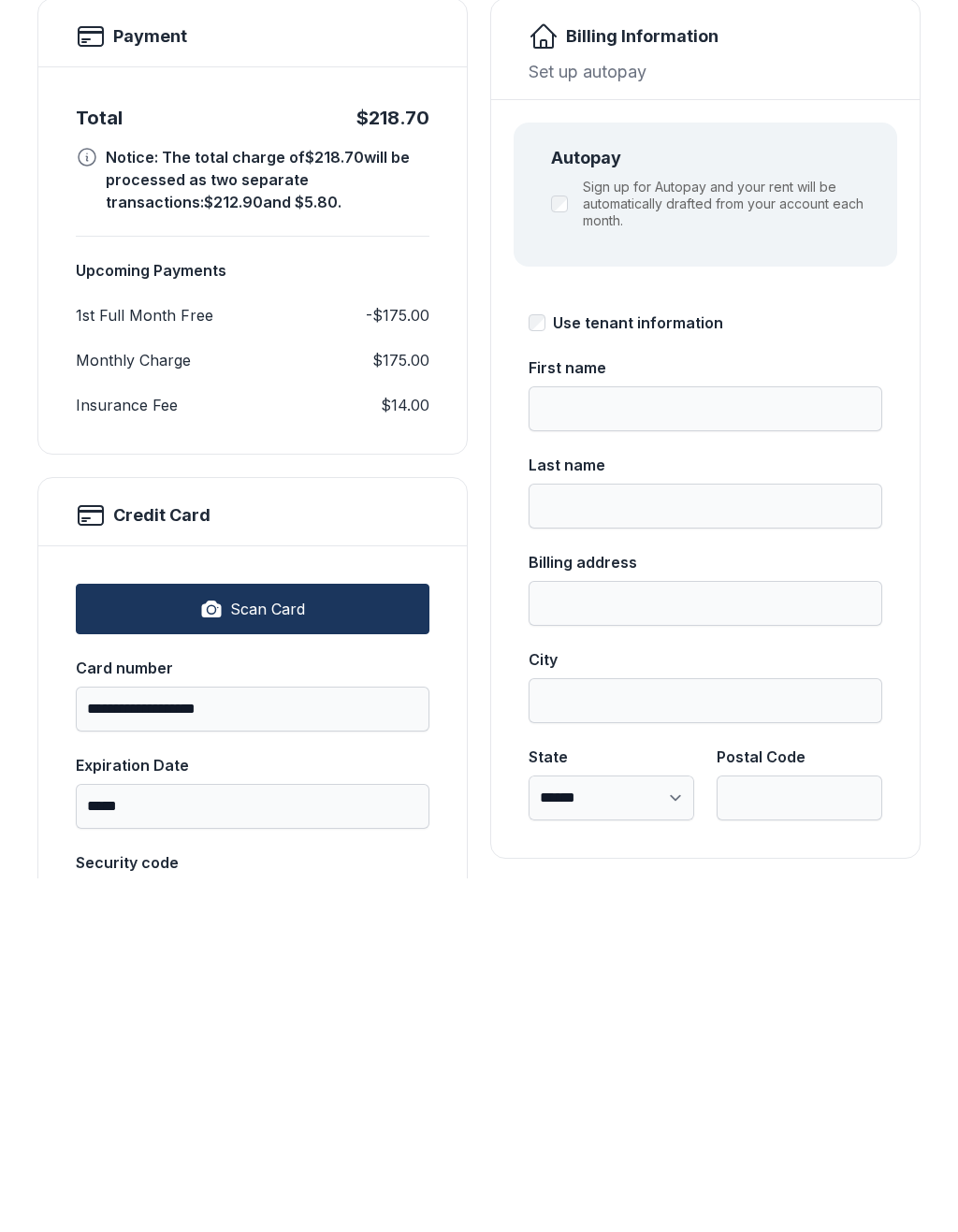
select select "**"
type input "*****"
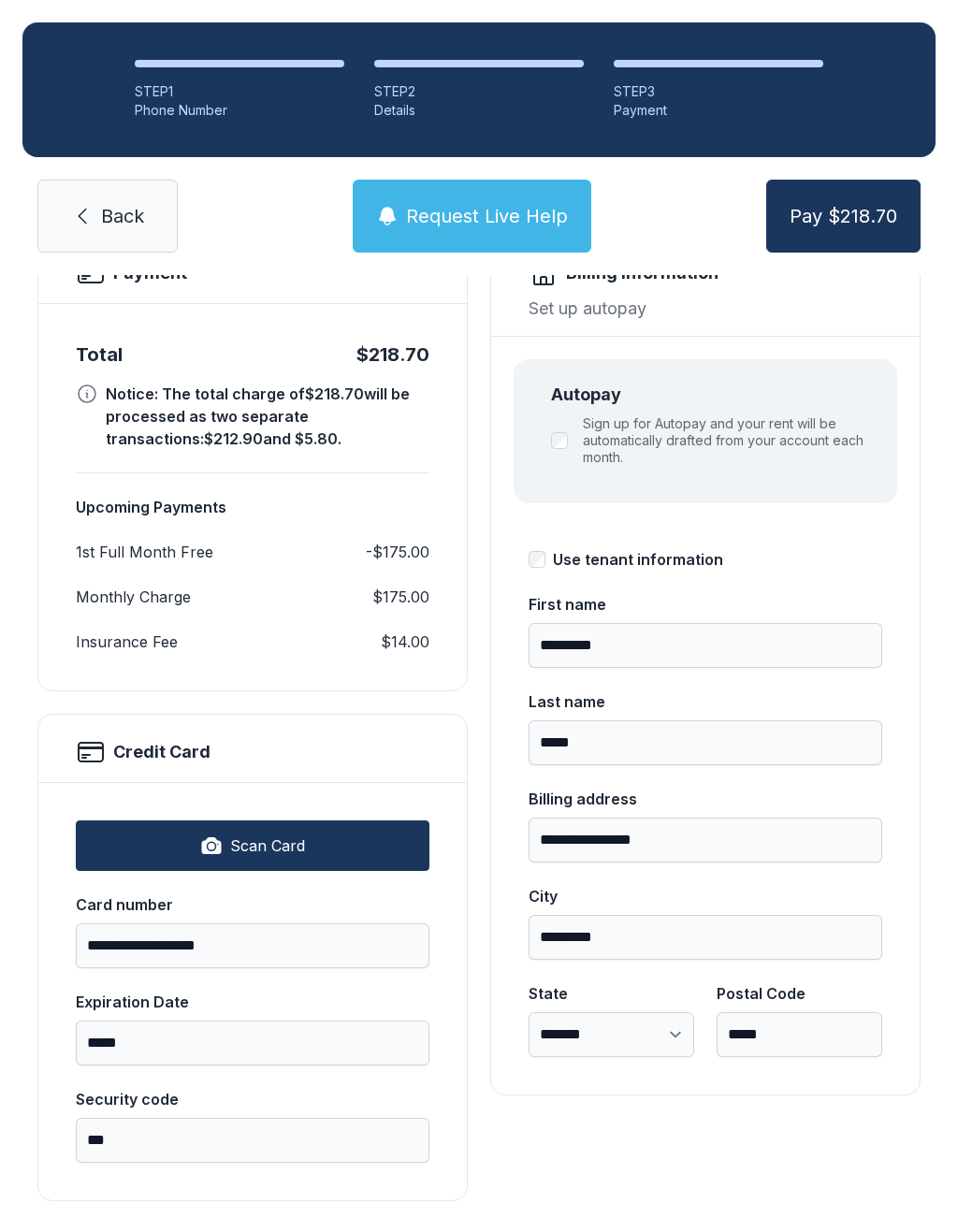
scroll to position [166, 0]
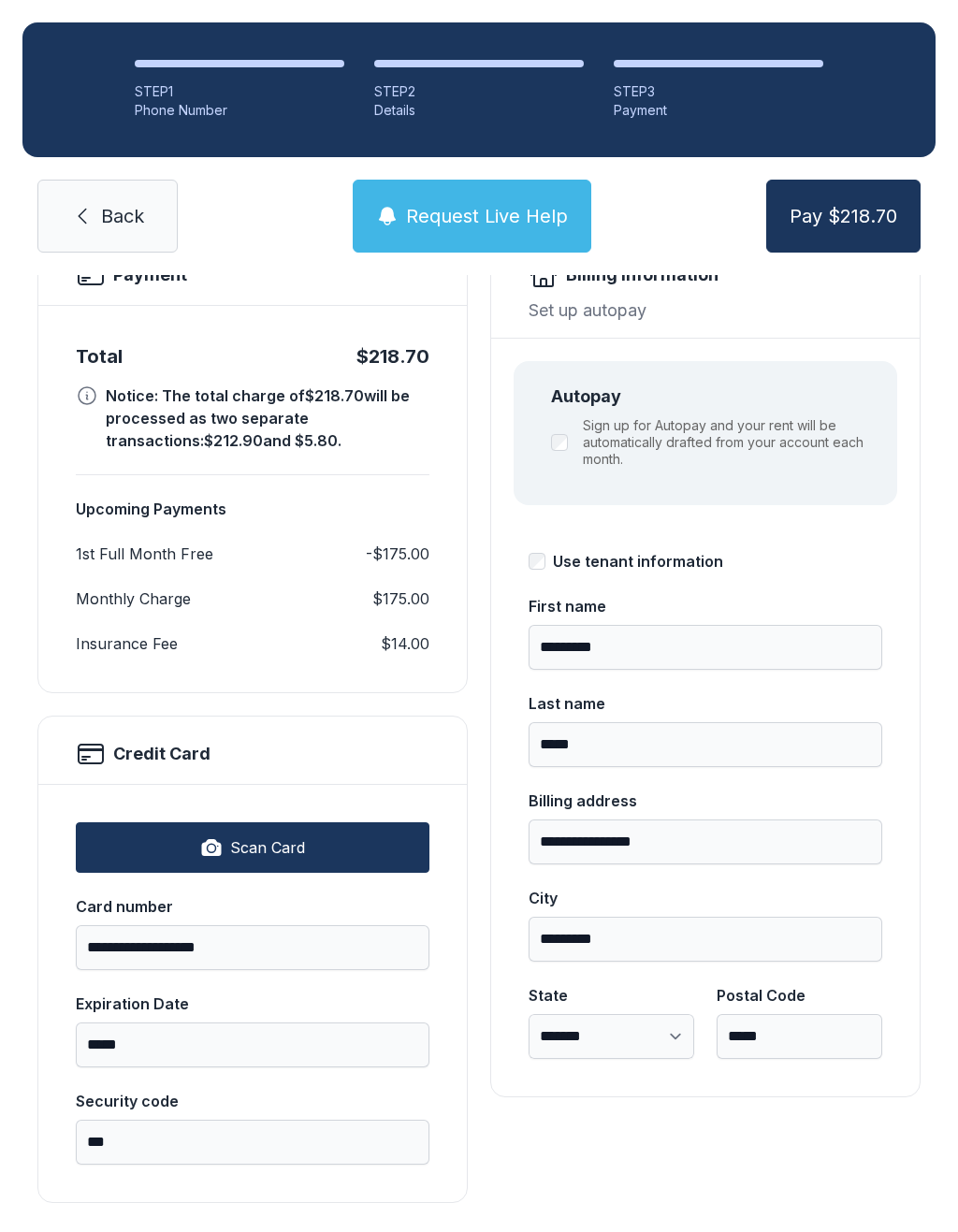
click at [844, 184] on button "Pay $218.70" at bounding box center [843, 216] width 154 height 73
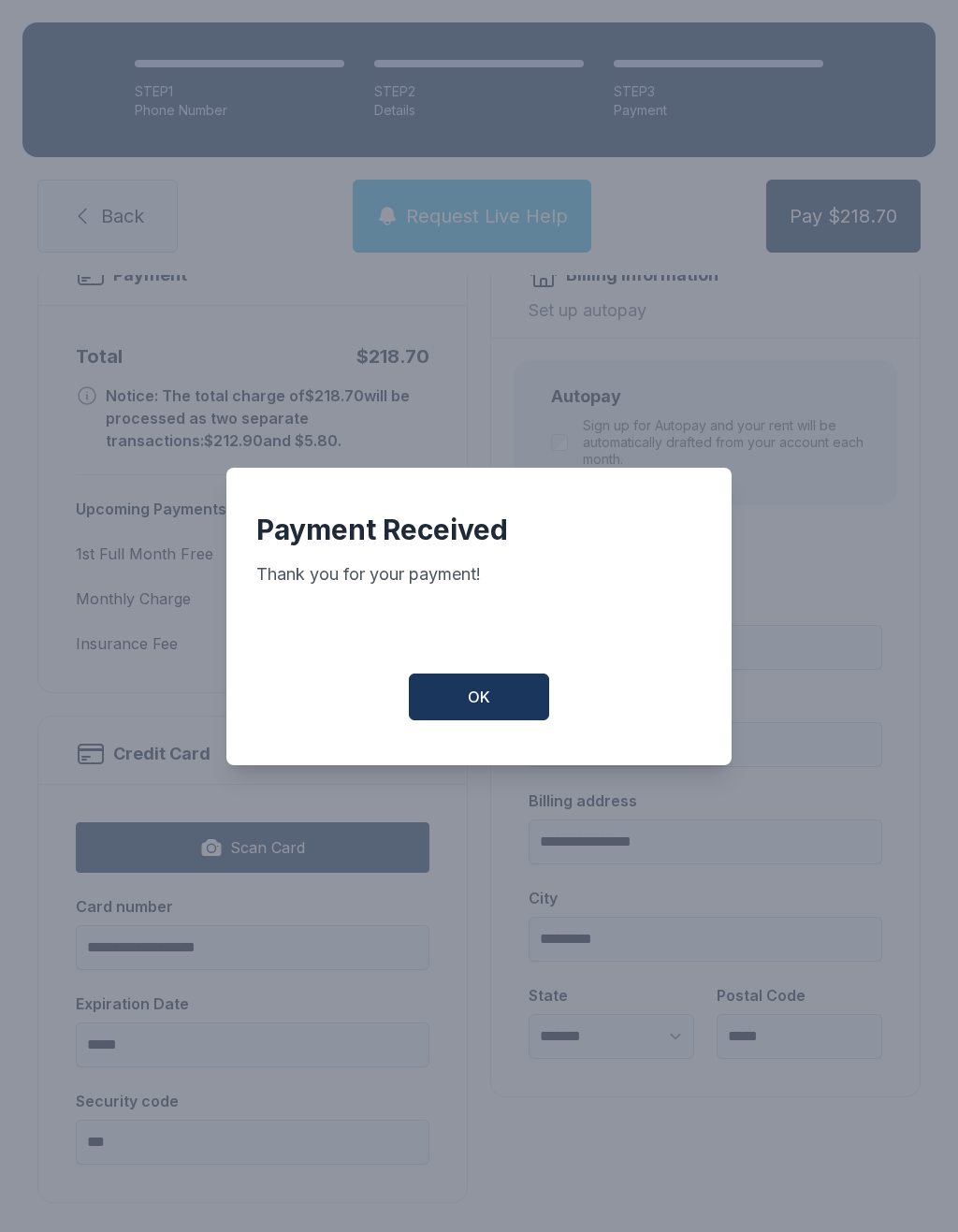
click at [498, 689] on button "OK" at bounding box center [479, 696] width 140 height 47
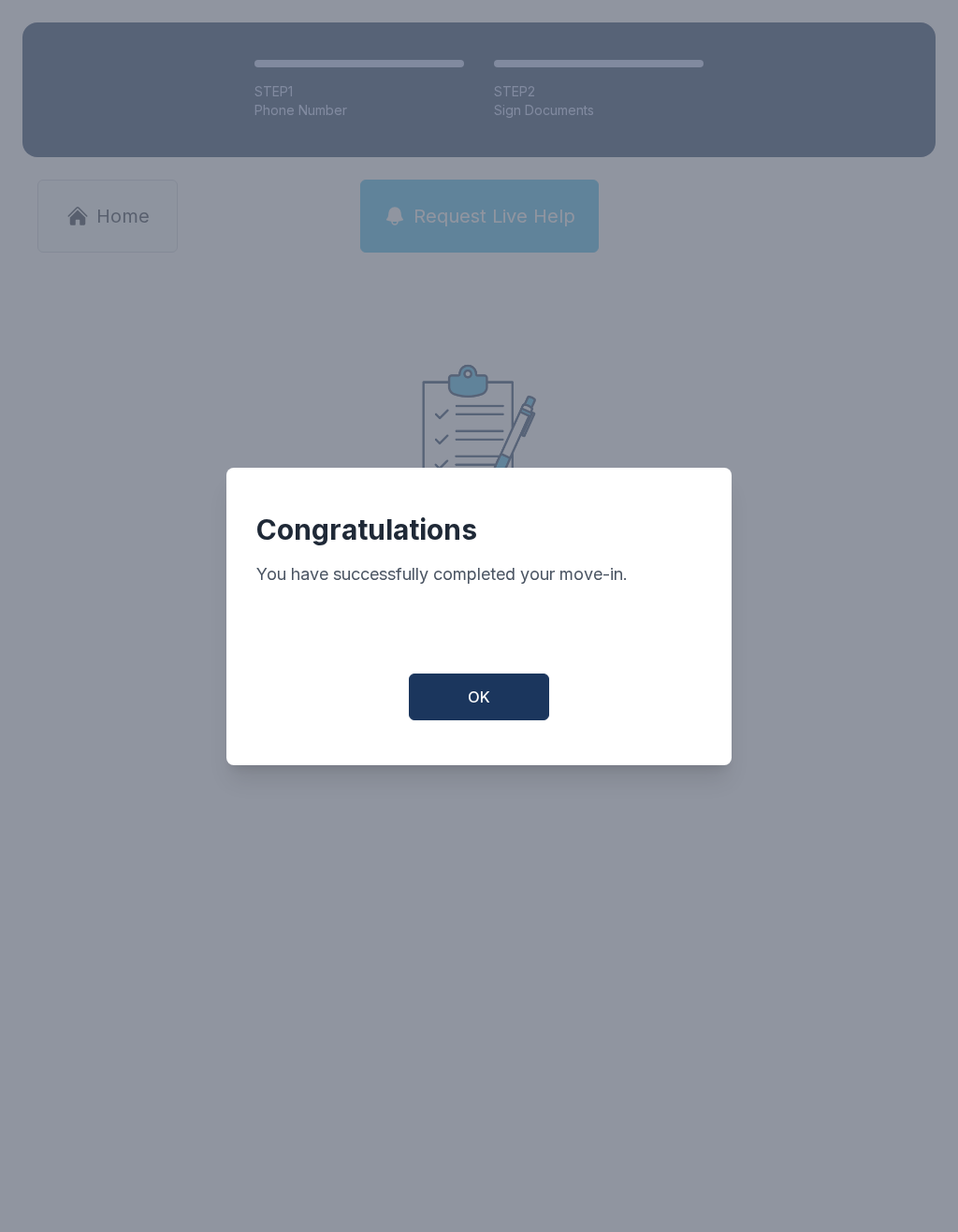
click at [510, 703] on button "OK" at bounding box center [479, 696] width 140 height 47
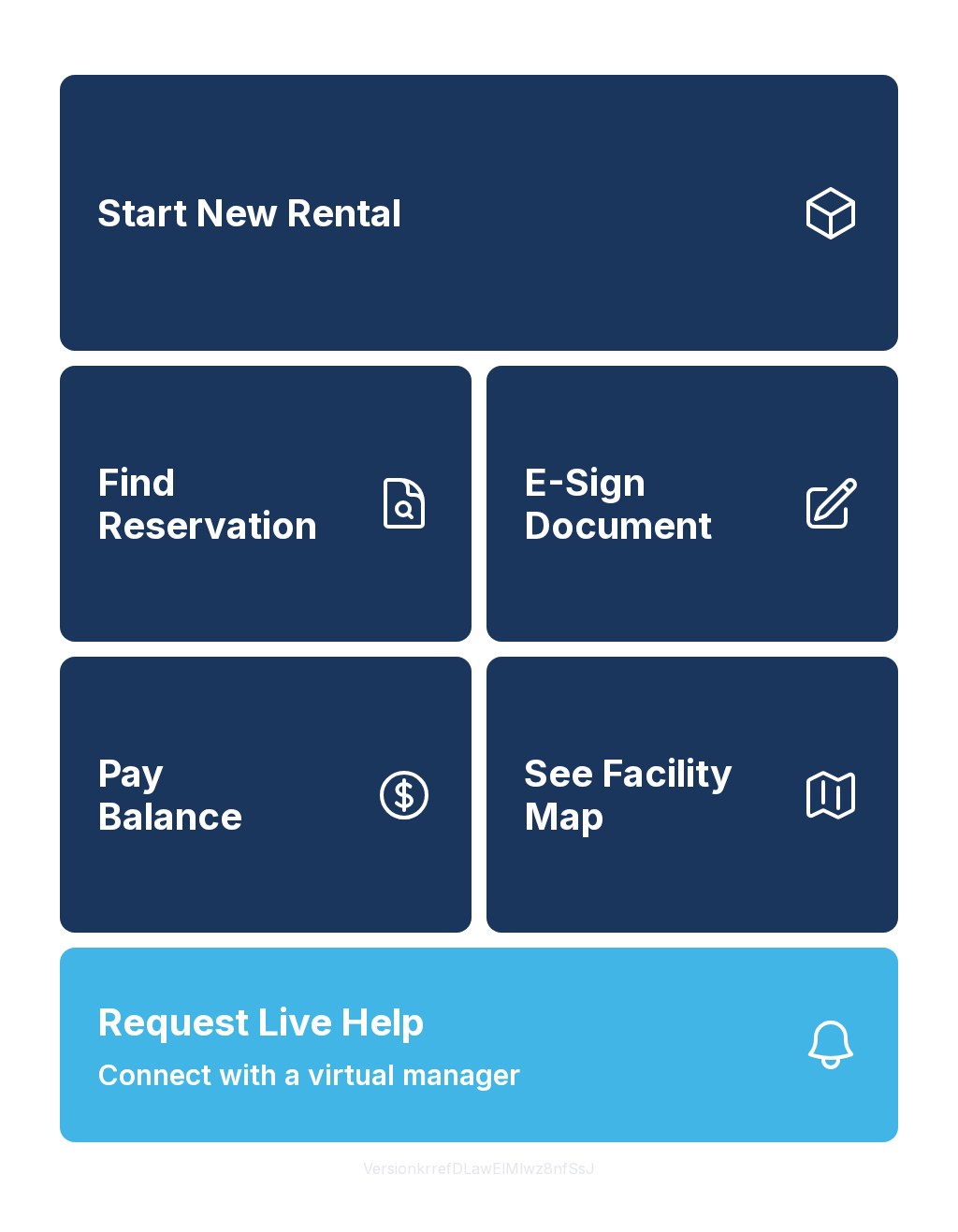
click at [552, 1072] on button "Request Live Help Connect with a virtual manager" at bounding box center [478, 1044] width 838 height 194
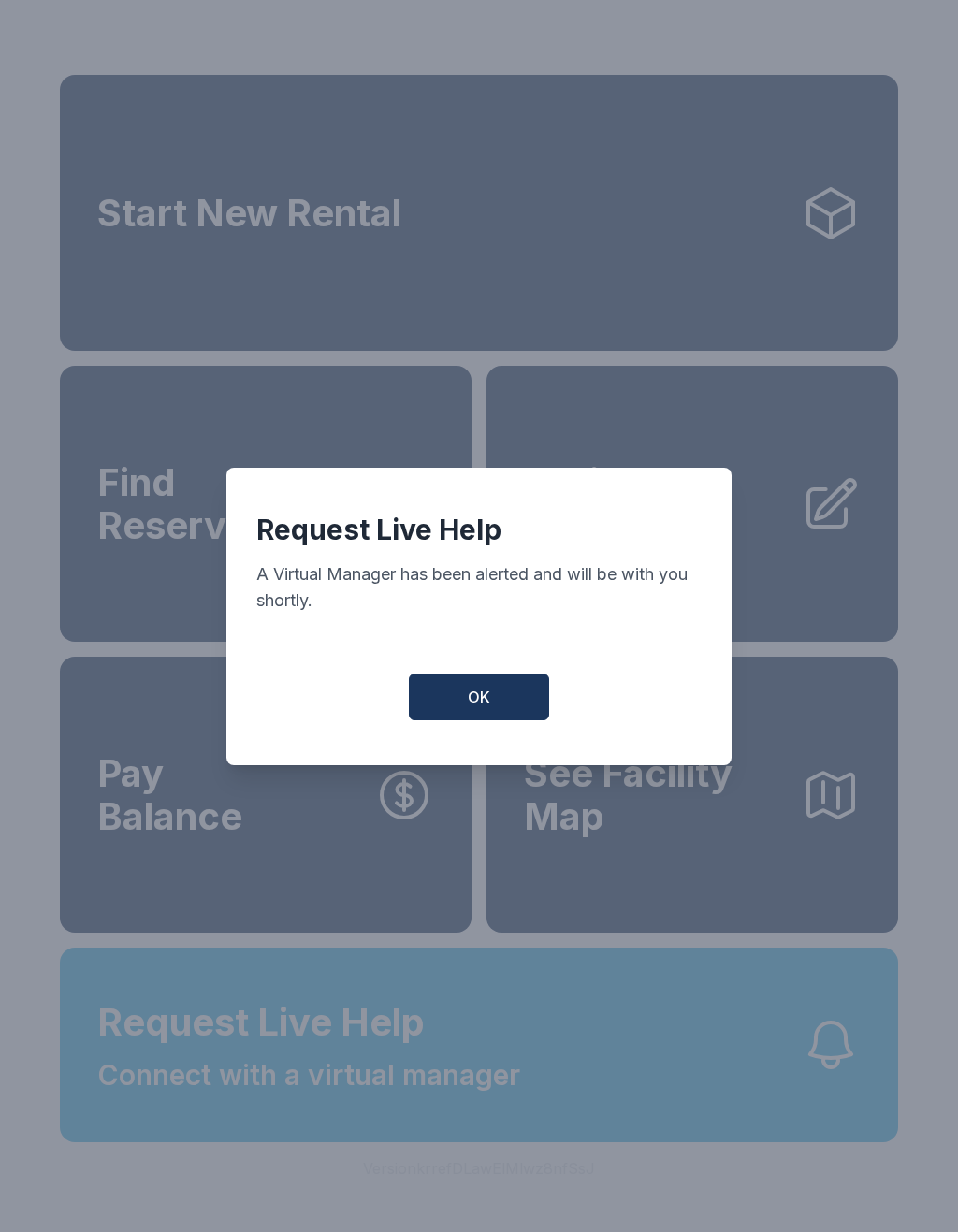
click at [517, 712] on button "OK" at bounding box center [479, 696] width 140 height 47
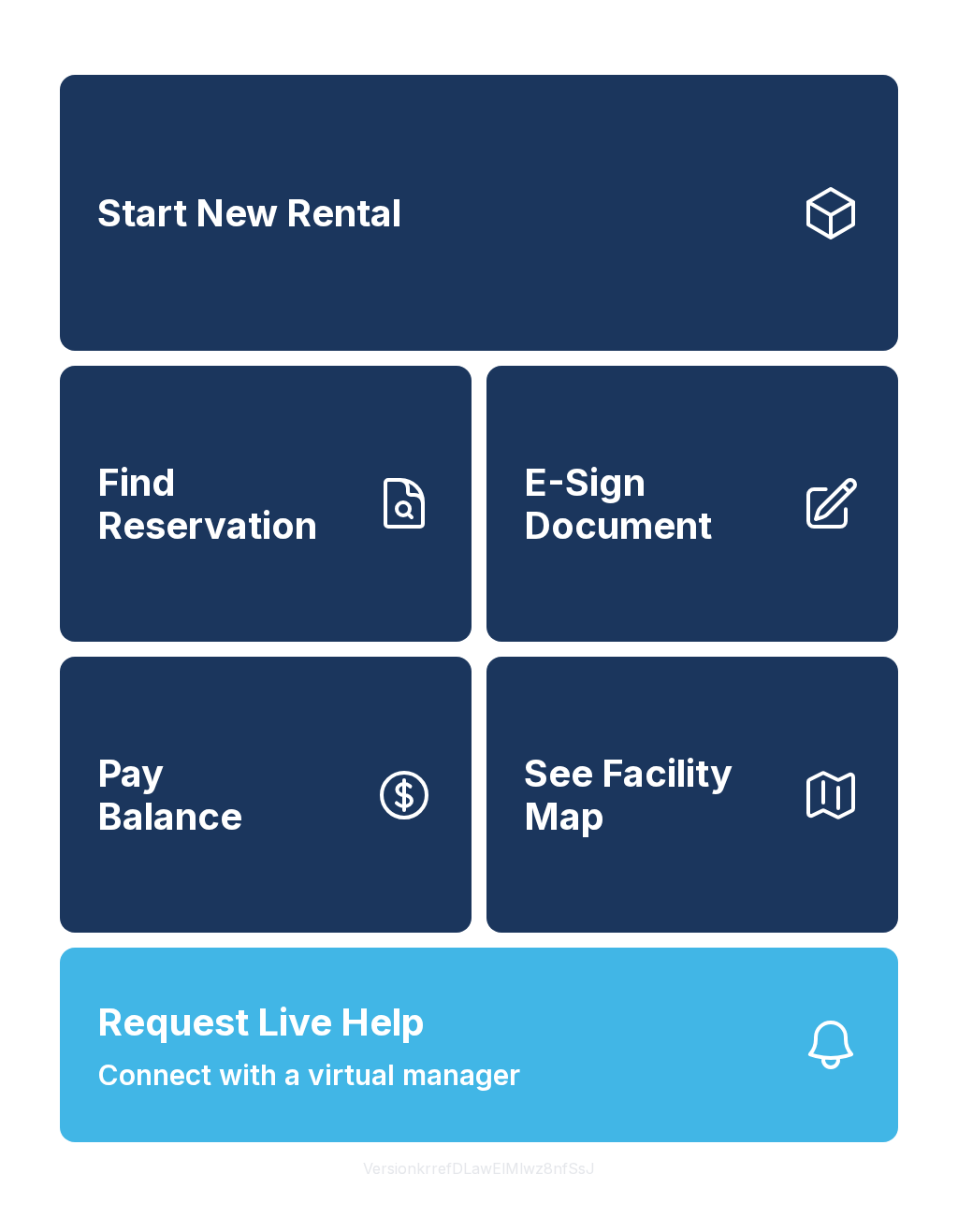
click at [657, 1069] on button "Request Live Help Connect with a virtual manager" at bounding box center [478, 1044] width 838 height 194
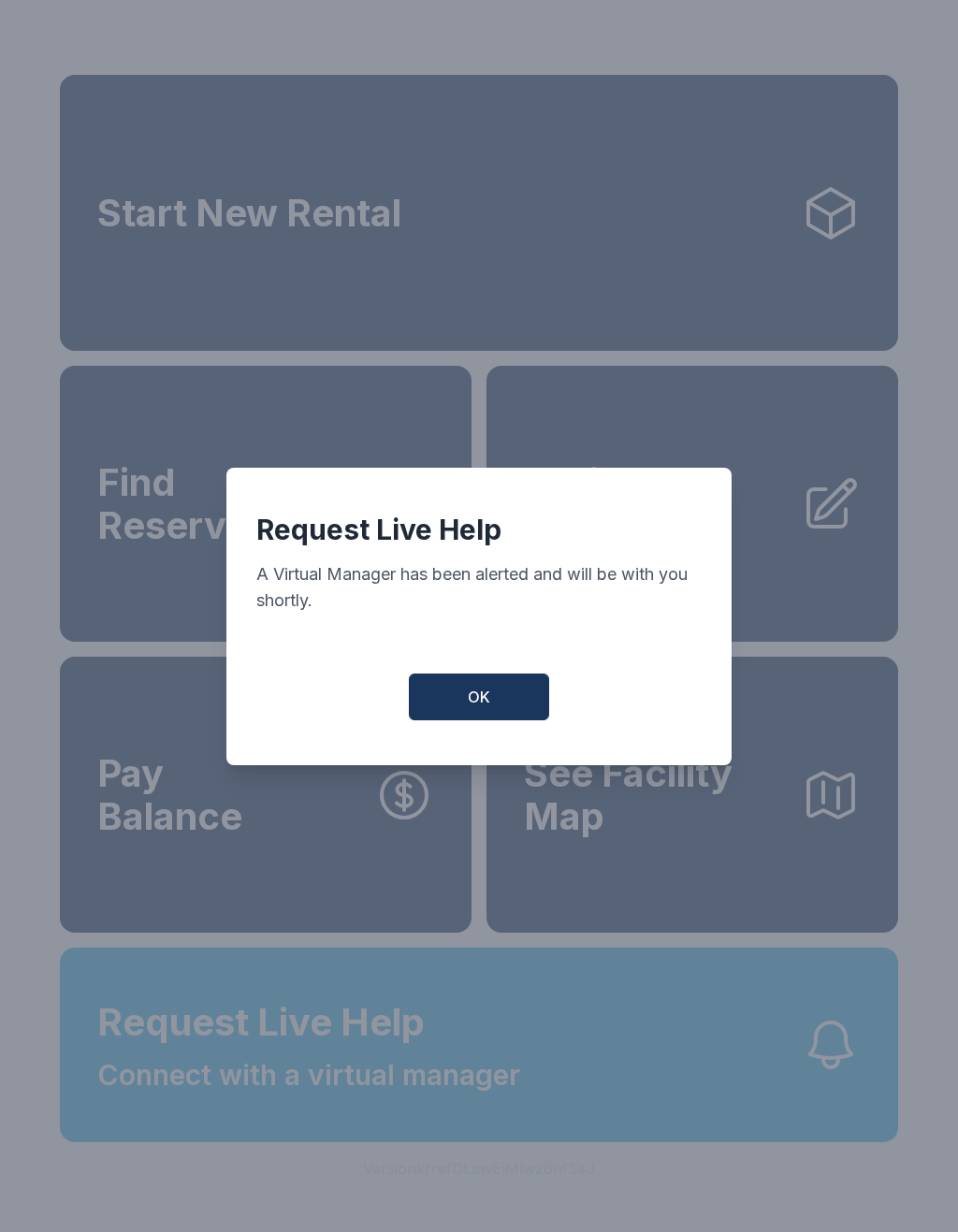
click at [502, 712] on button "OK" at bounding box center [479, 696] width 140 height 47
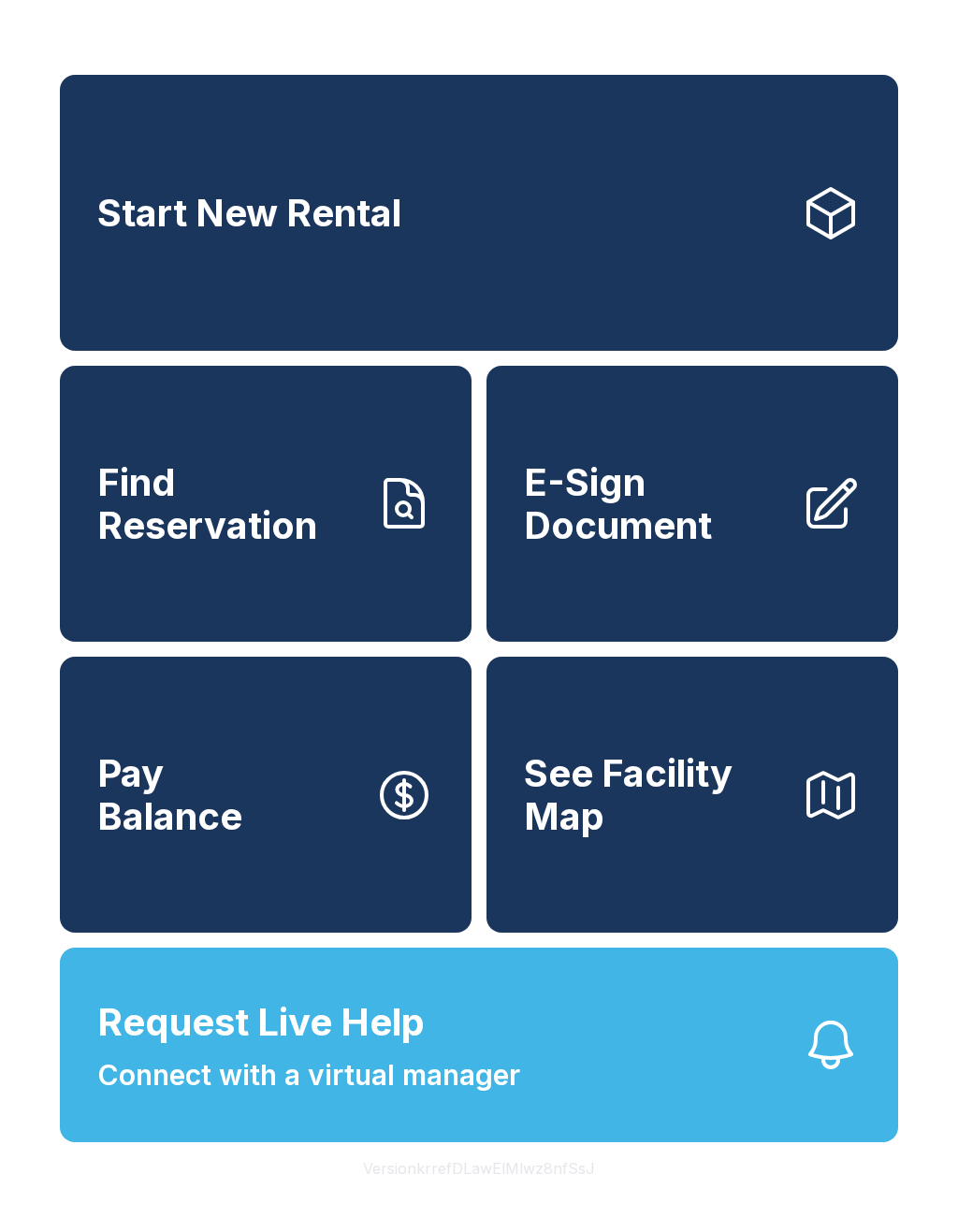
click at [373, 1051] on span "Request Live Help" at bounding box center [261, 1022] width 328 height 57
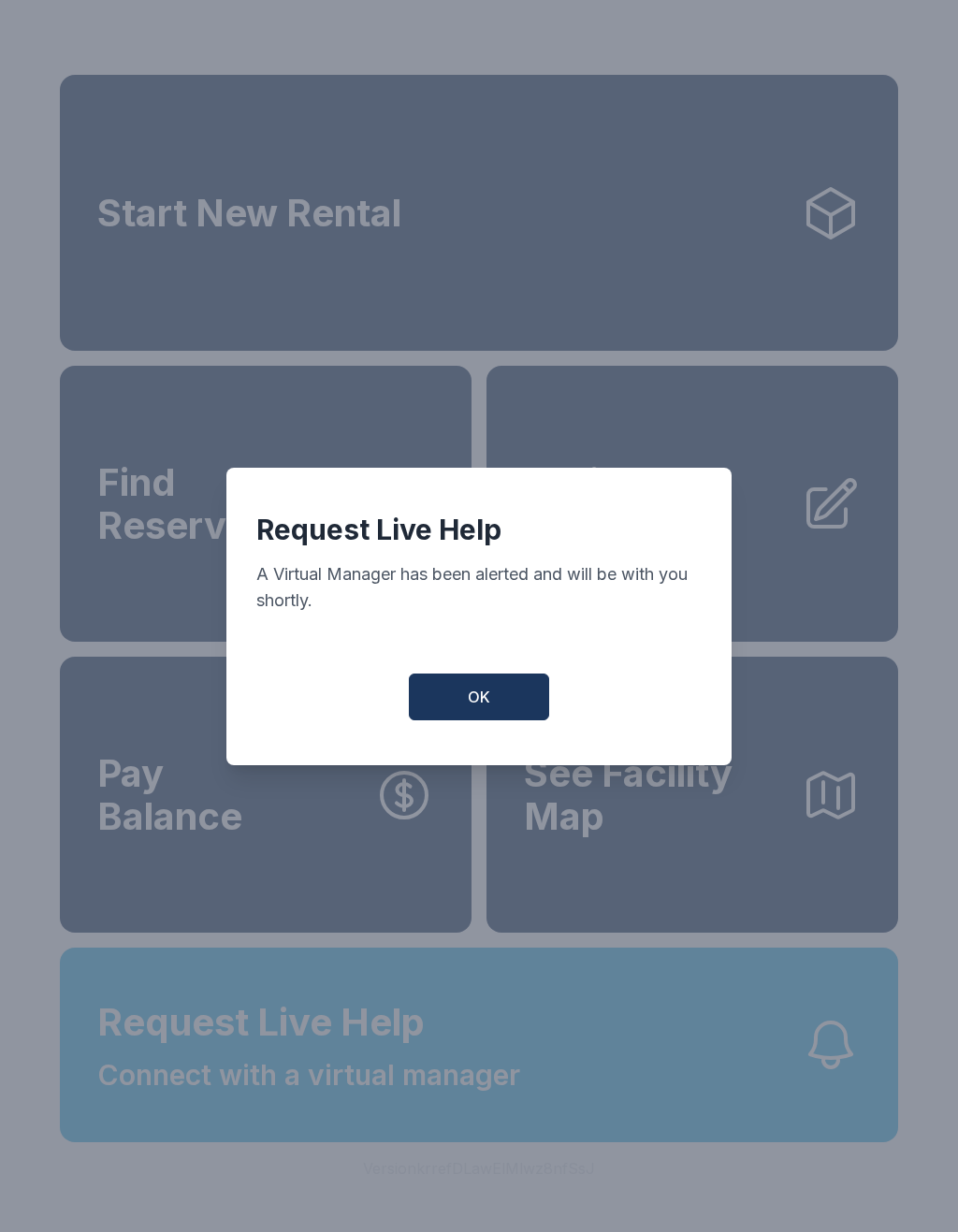
click at [495, 706] on button "OK" at bounding box center [479, 696] width 140 height 47
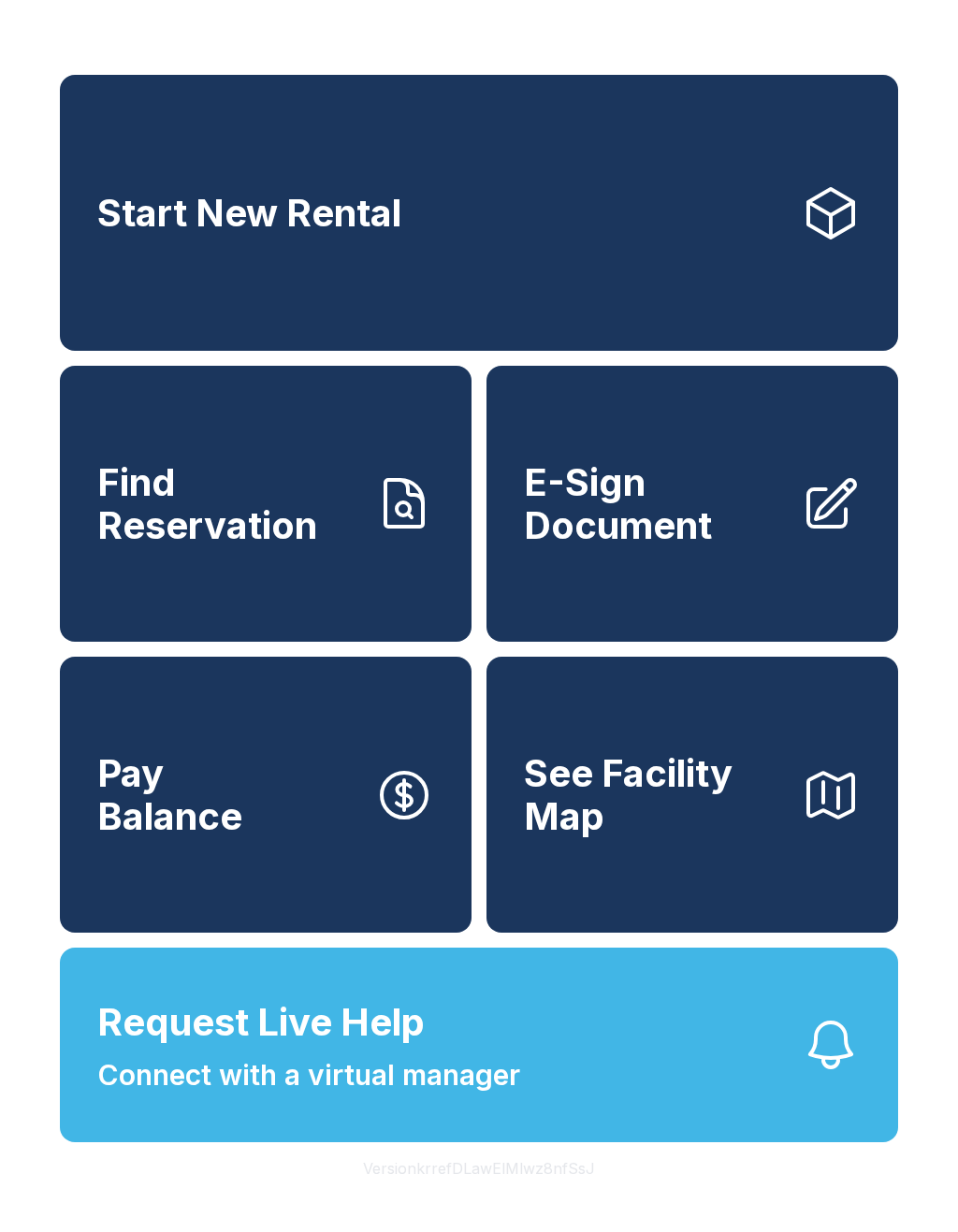
click at [274, 1096] on span "Request Live Help Connect with a virtual manager" at bounding box center [308, 1045] width 422 height 102
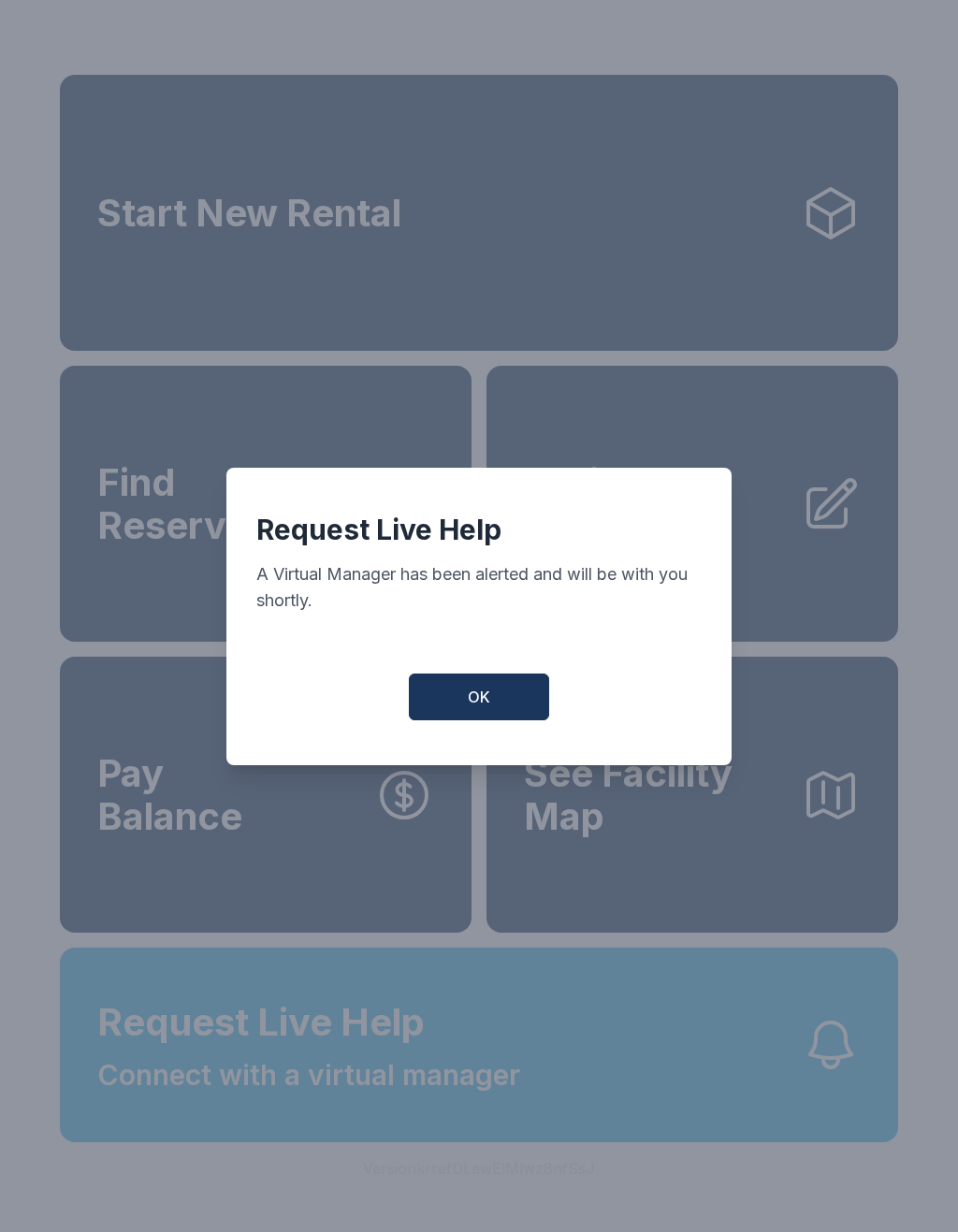
click at [500, 708] on button "OK" at bounding box center [479, 696] width 140 height 47
